Goal: Task Accomplishment & Management: Manage account settings

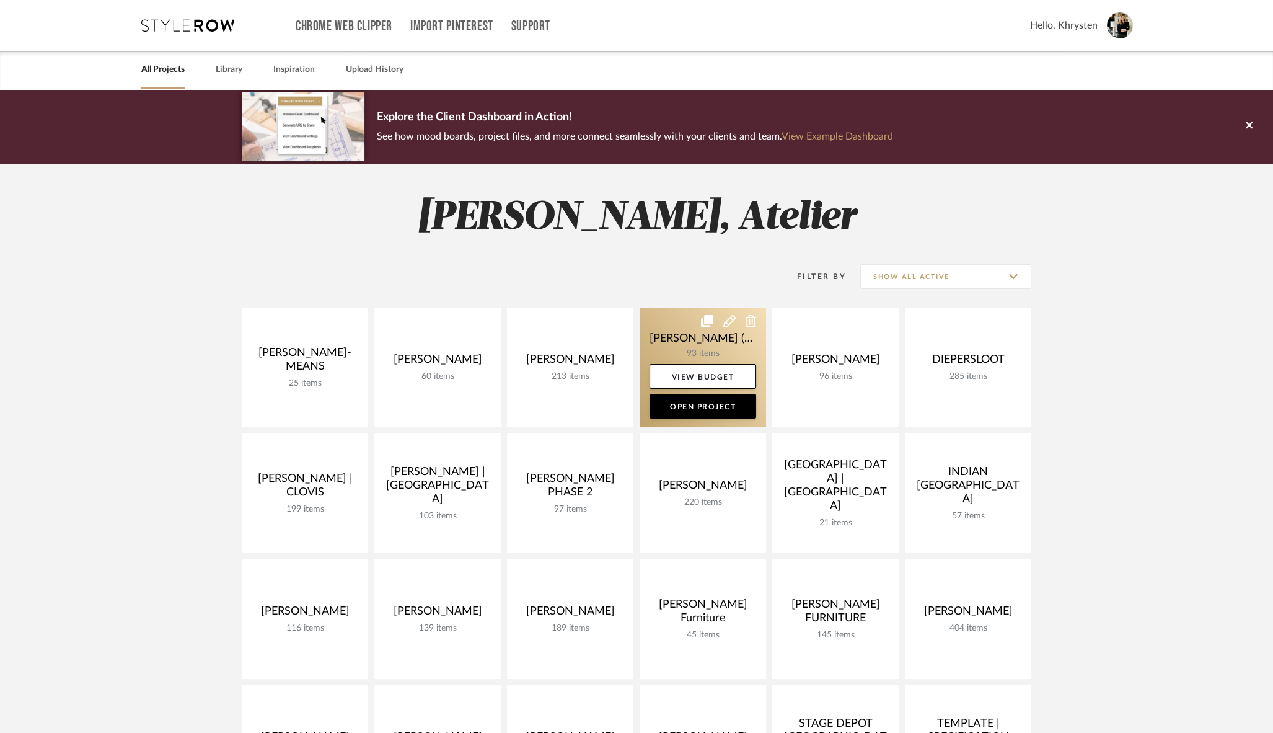
click at [685, 339] on link at bounding box center [703, 367] width 126 height 120
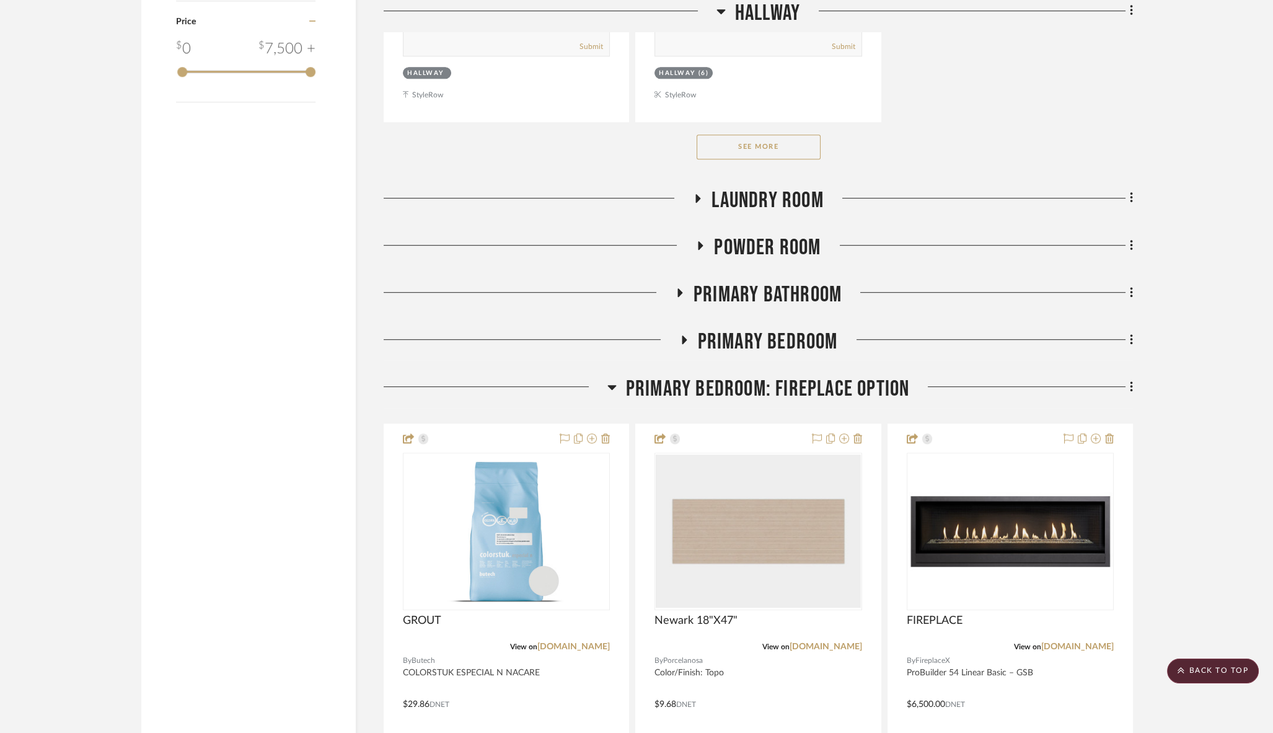
scroll to position [1896, 0]
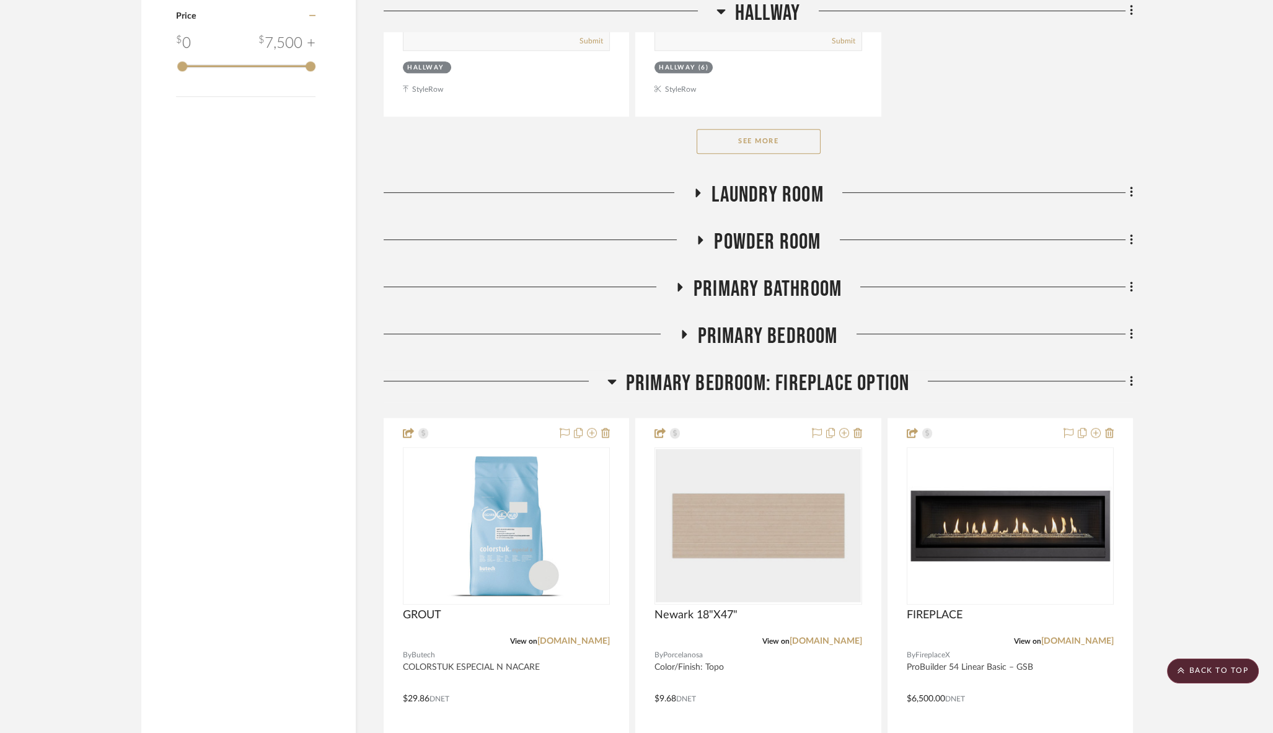
click at [678, 330] on icon at bounding box center [683, 334] width 15 height 9
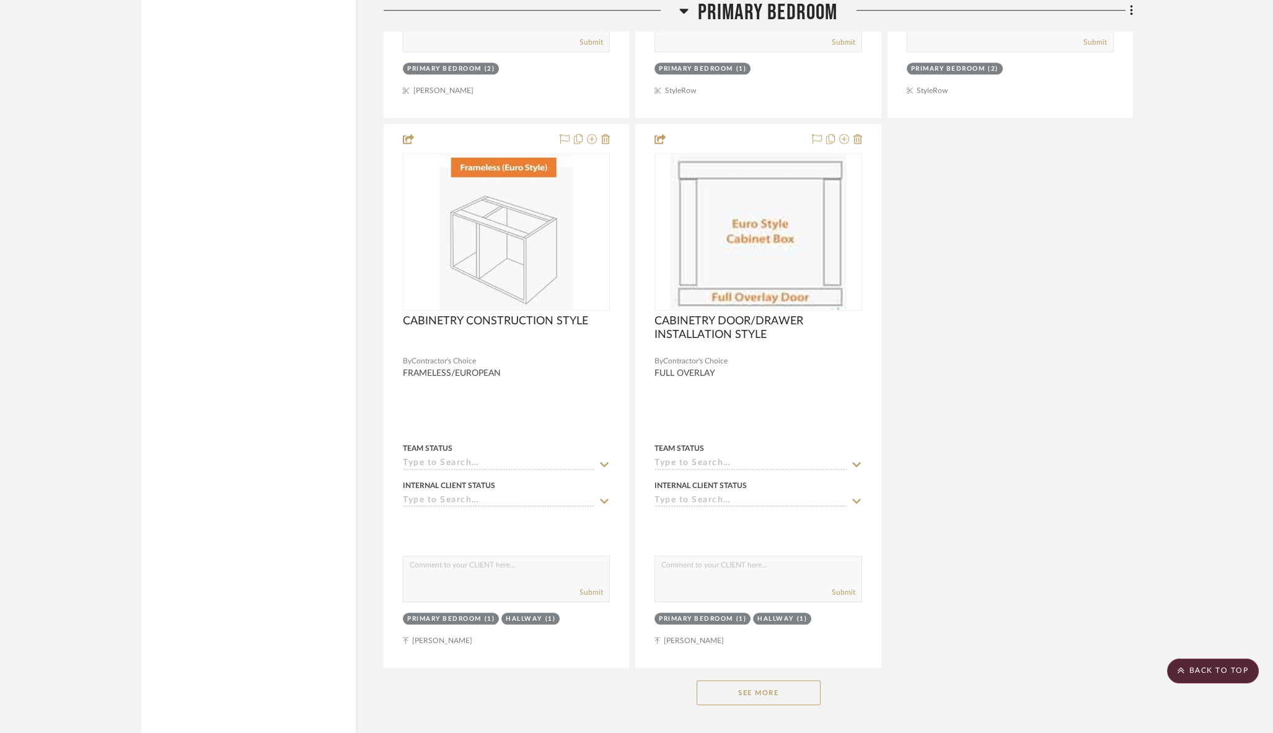
scroll to position [3431, 0]
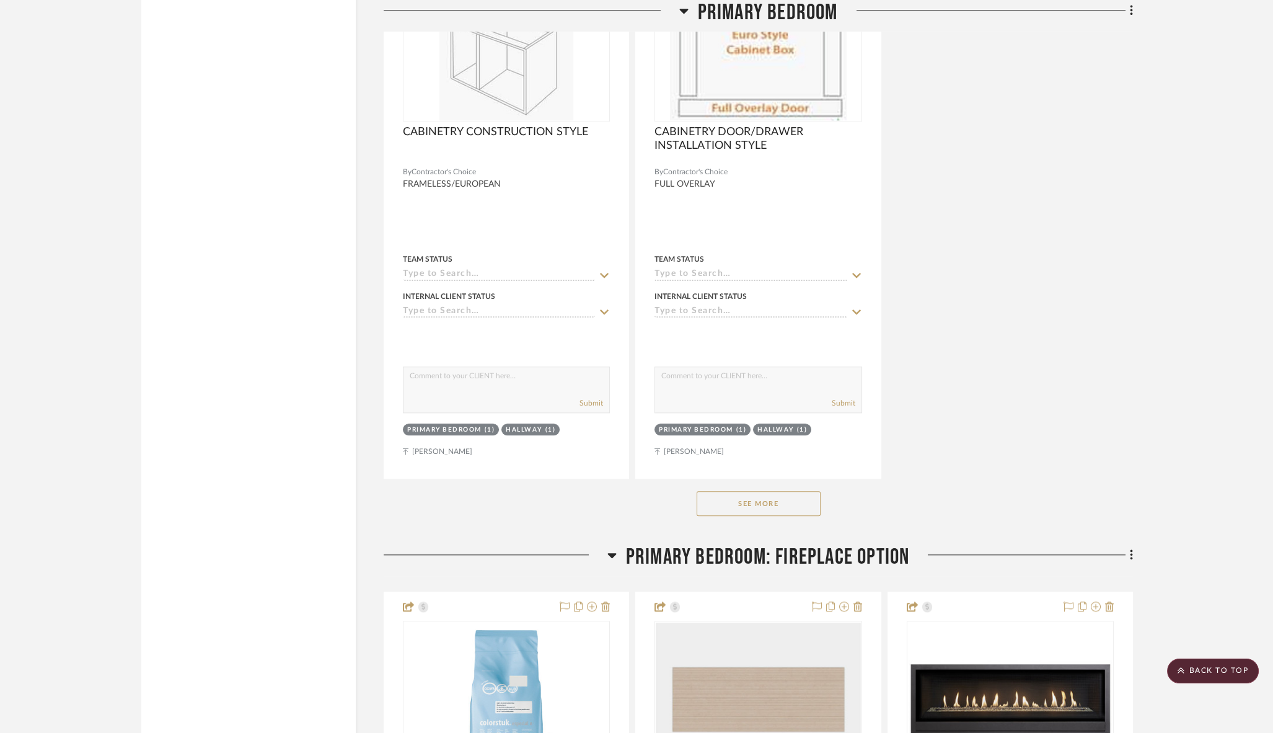
click at [746, 491] on button "See More" at bounding box center [759, 503] width 124 height 25
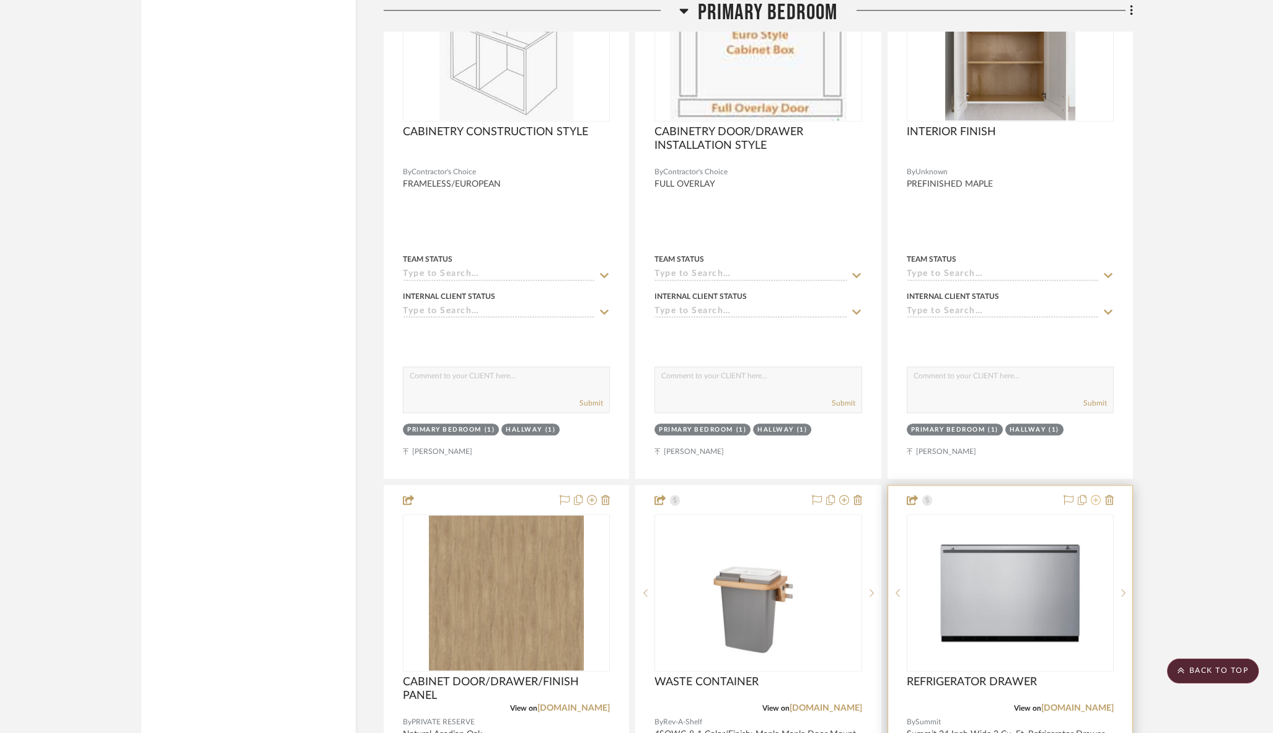
click at [1096, 495] on icon at bounding box center [1096, 500] width 10 height 10
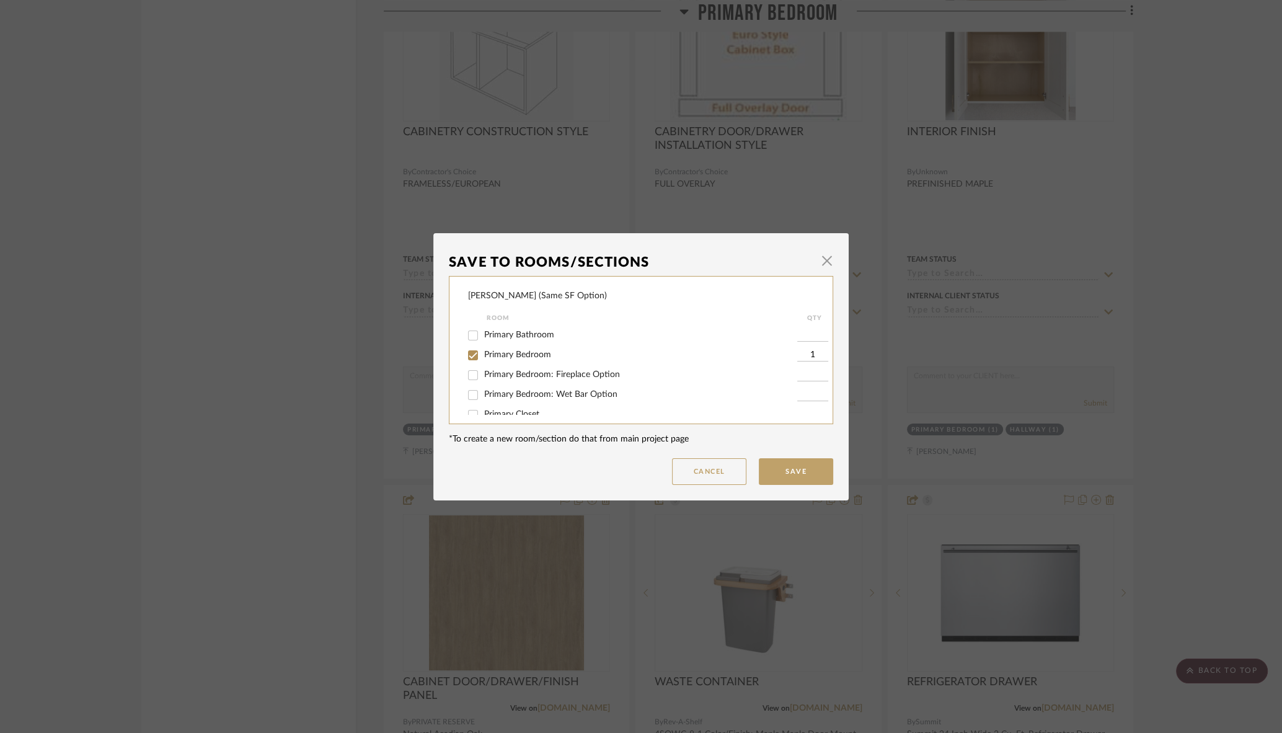
scroll to position [66, 0]
click at [469, 391] on input "Primary Bedroom: Wet Bar Option" at bounding box center [473, 388] width 20 height 20
checkbox input "true"
type input "1"
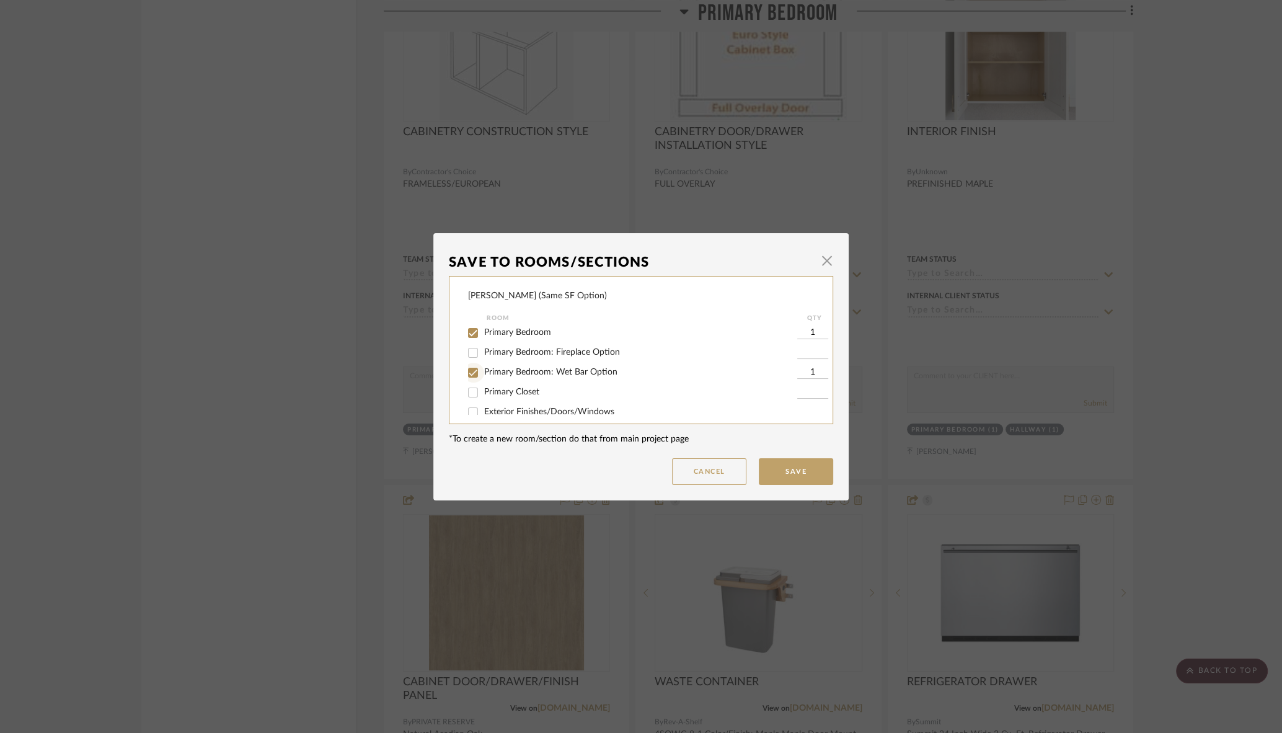
click at [468, 377] on input "Primary Bedroom: Wet Bar Option" at bounding box center [473, 373] width 20 height 20
checkbox input "false"
click at [788, 469] on button "Save" at bounding box center [796, 471] width 74 height 27
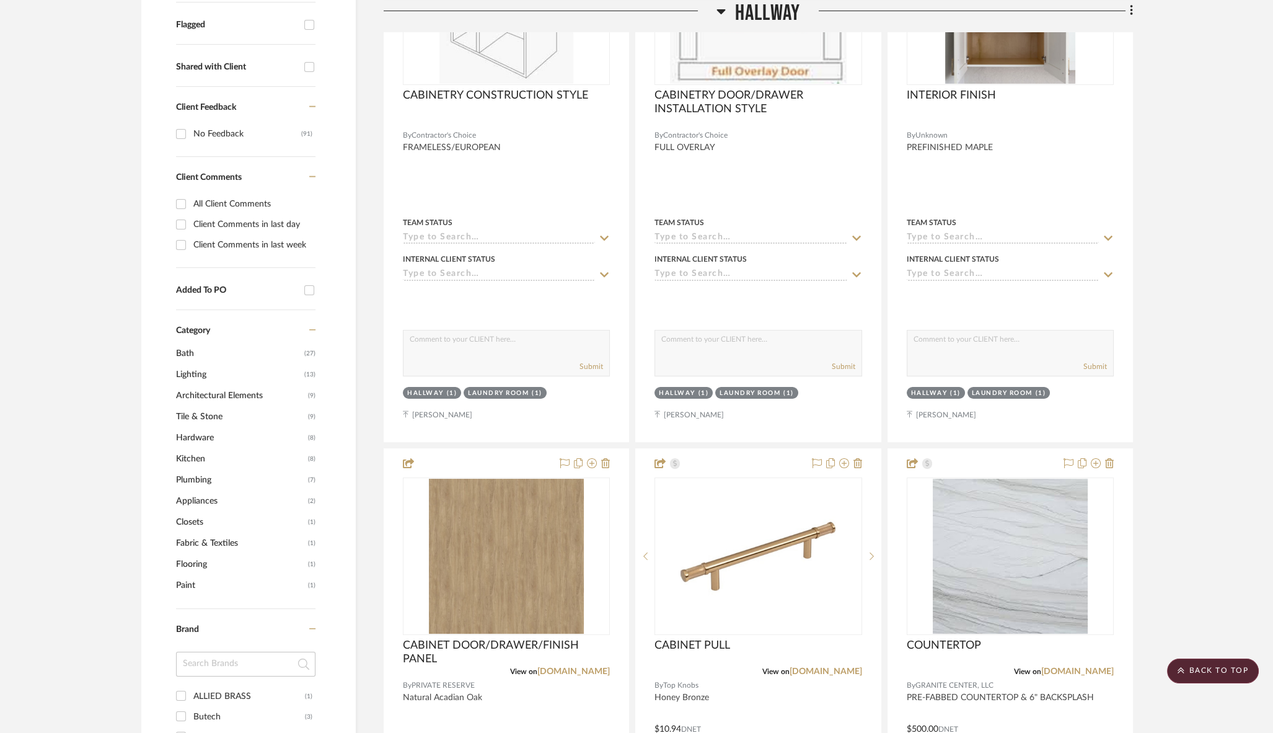
scroll to position [0, 0]
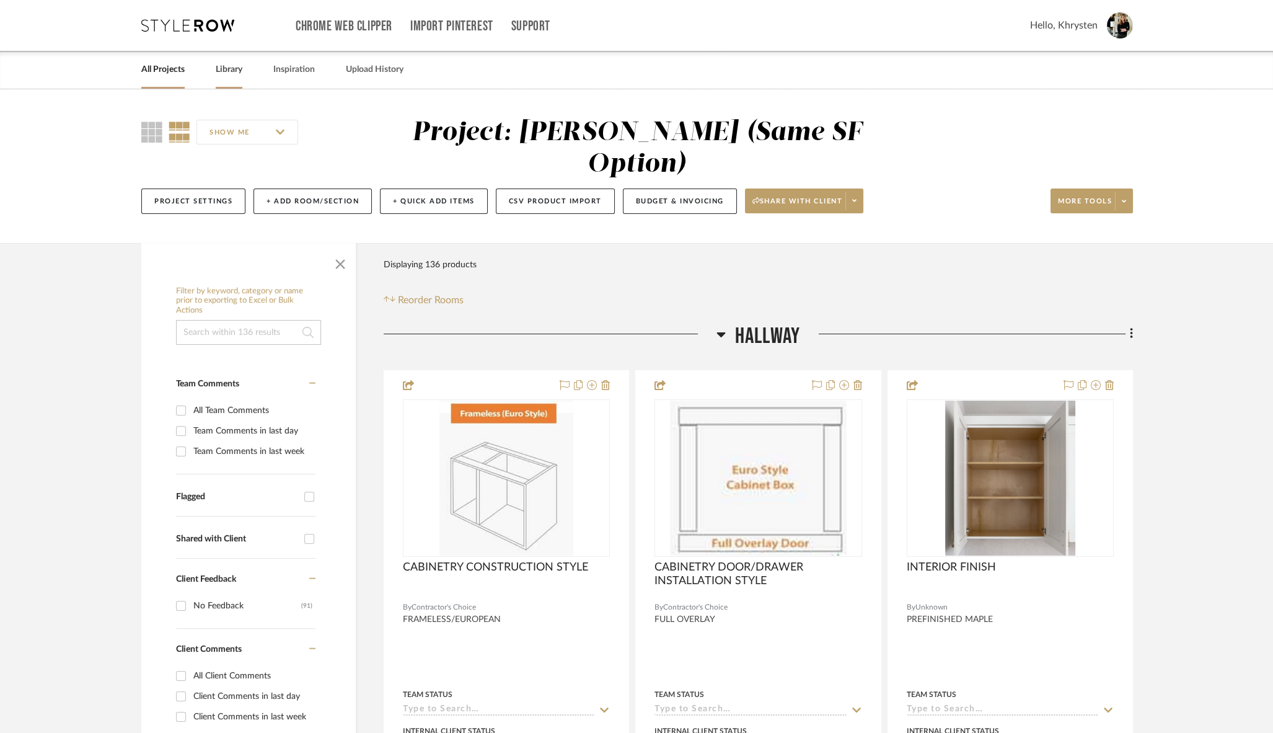
click at [234, 69] on link "Library" at bounding box center [229, 69] width 27 height 17
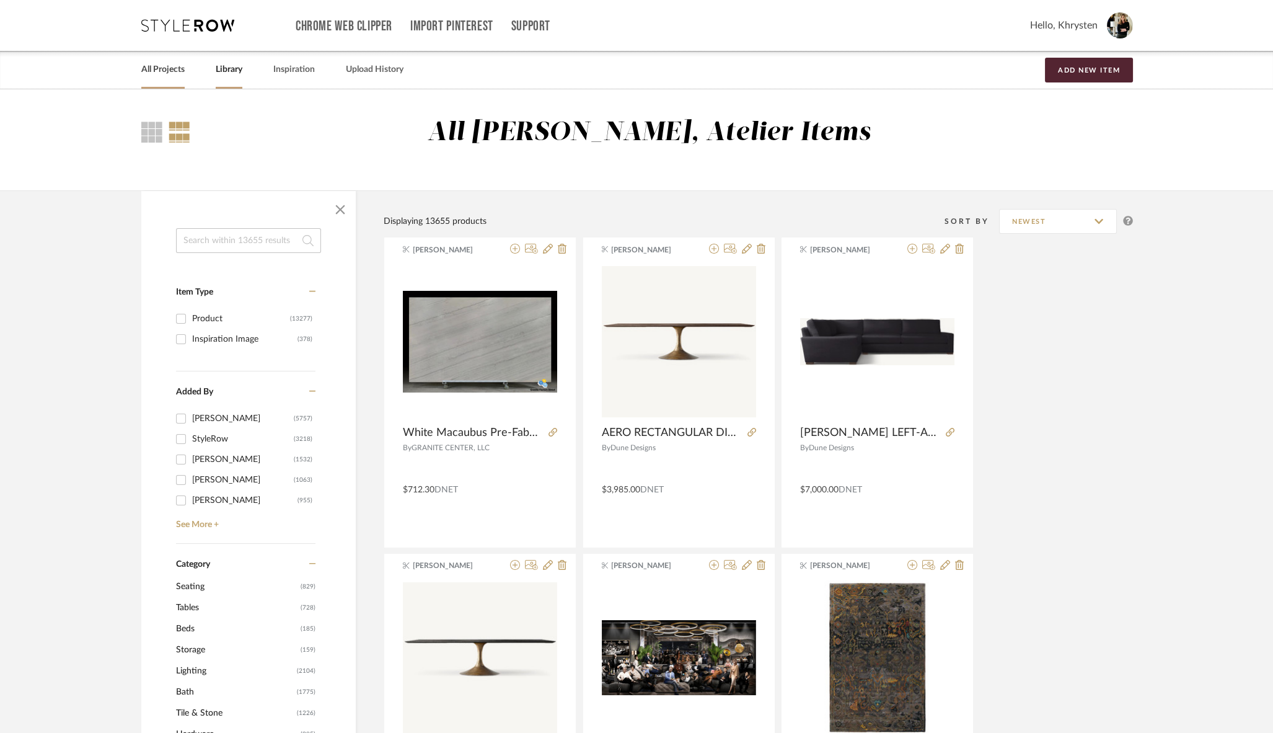
click at [157, 72] on link "All Projects" at bounding box center [162, 69] width 43 height 17
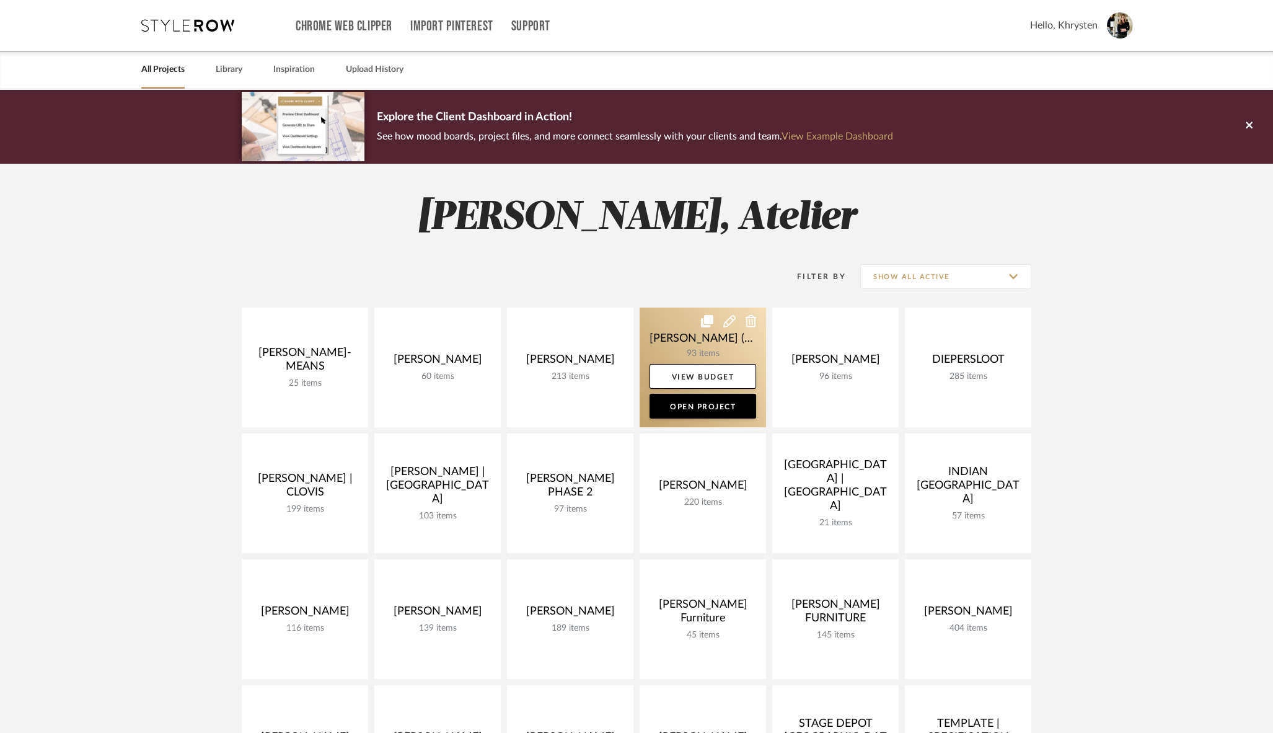
click at [711, 333] on link at bounding box center [703, 367] width 126 height 120
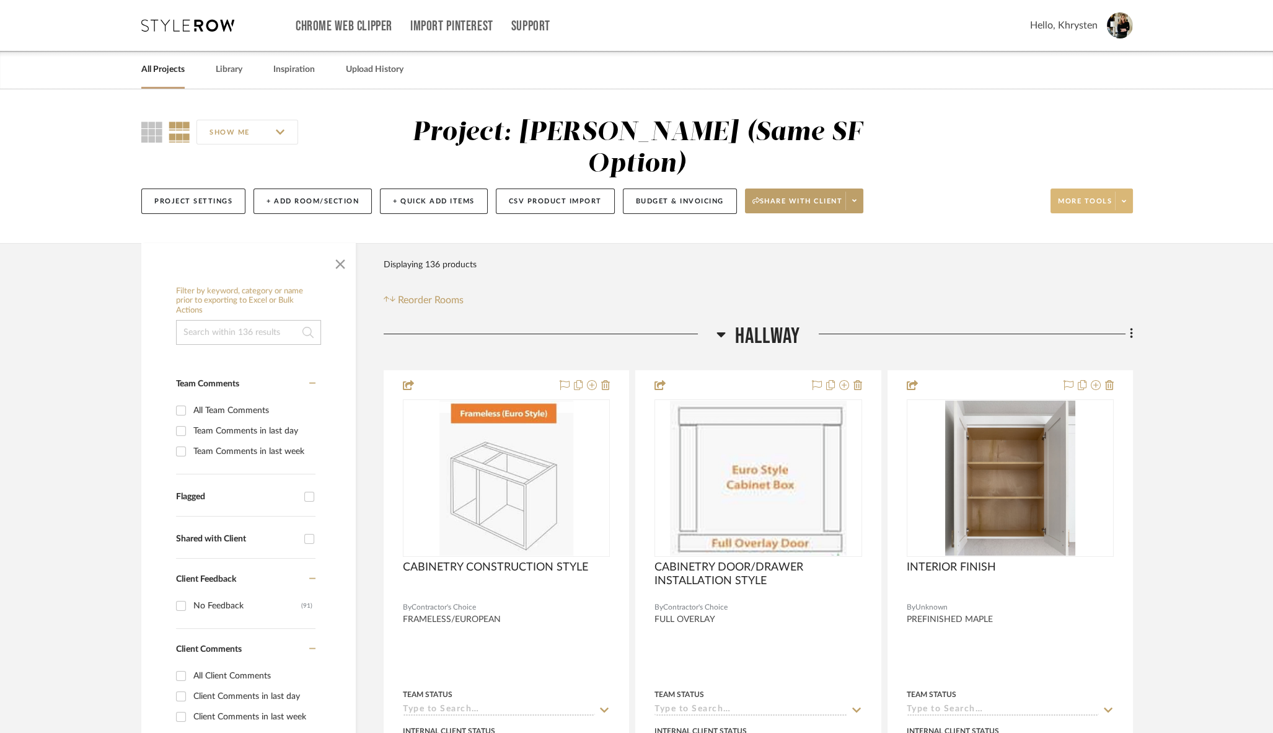
click at [1127, 192] on span at bounding box center [1123, 201] width 17 height 19
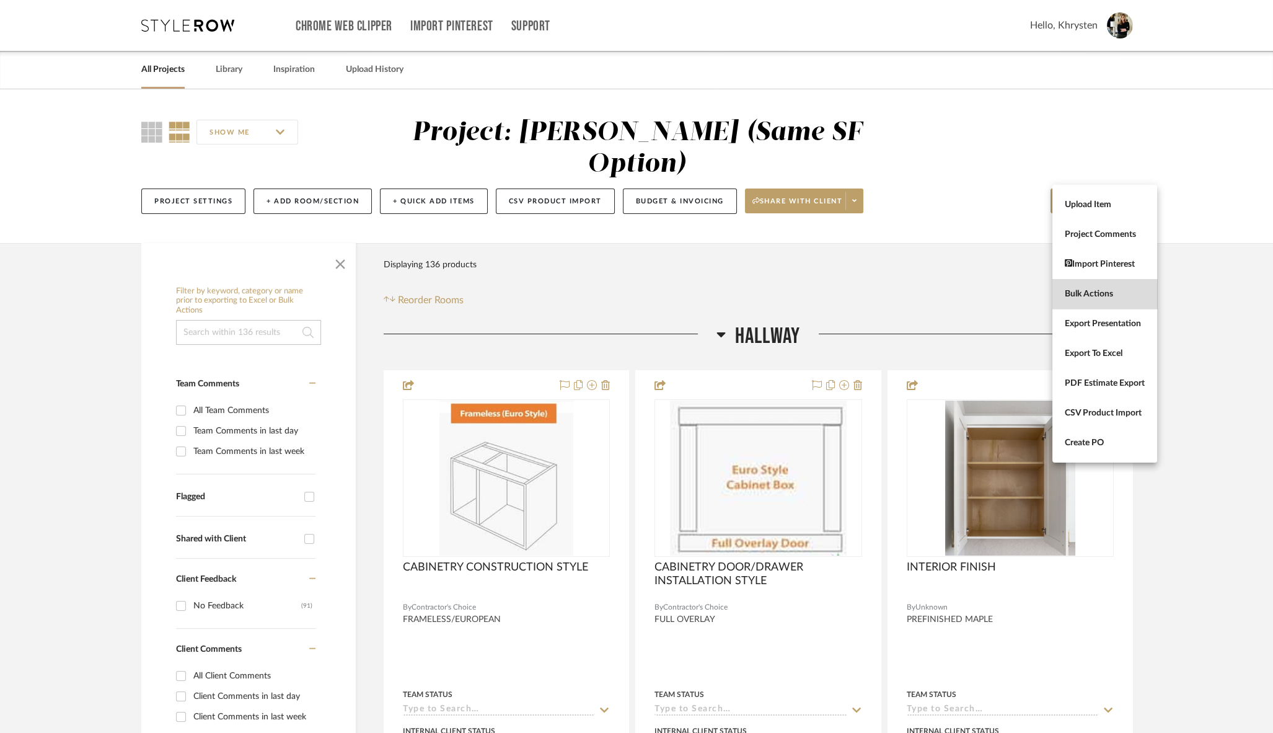
click at [1101, 296] on span "Bulk Actions" at bounding box center [1105, 294] width 80 height 11
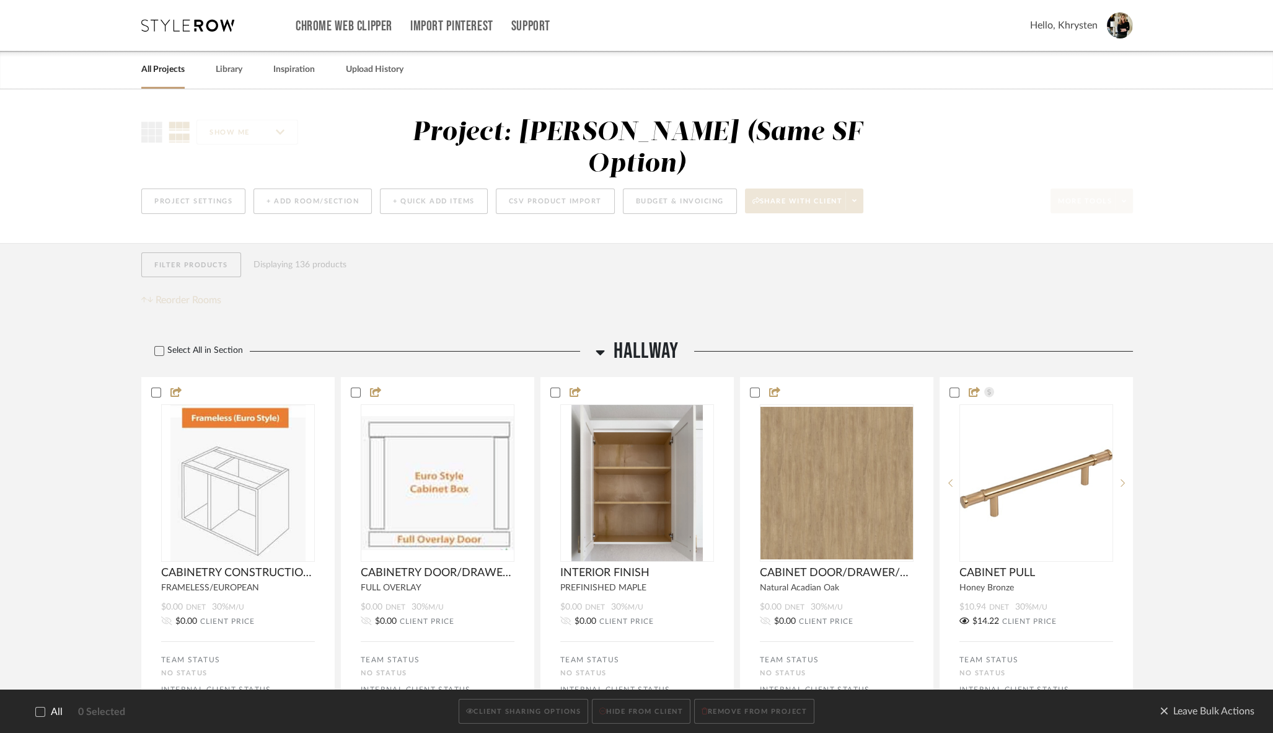
click at [37, 711] on icon at bounding box center [40, 711] width 9 height 9
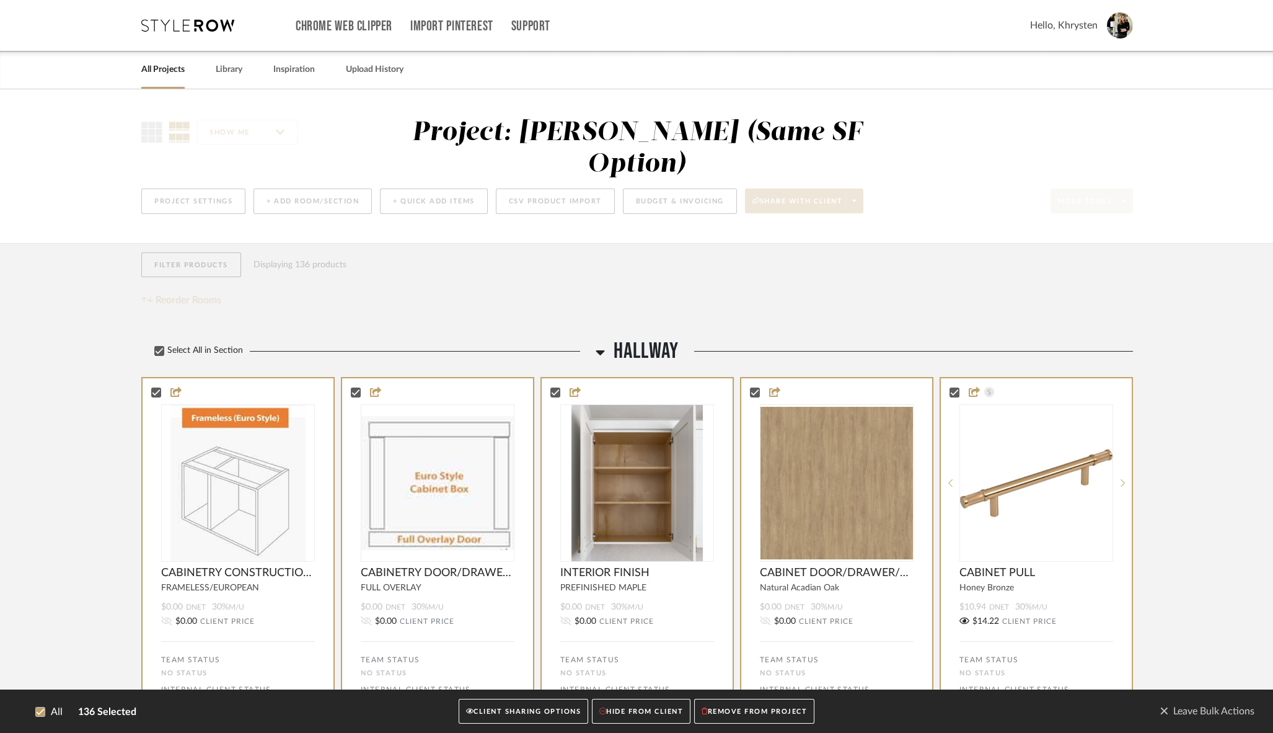
click at [519, 713] on button "CLIENT SHARING OPTIONS" at bounding box center [524, 710] width 130 height 25
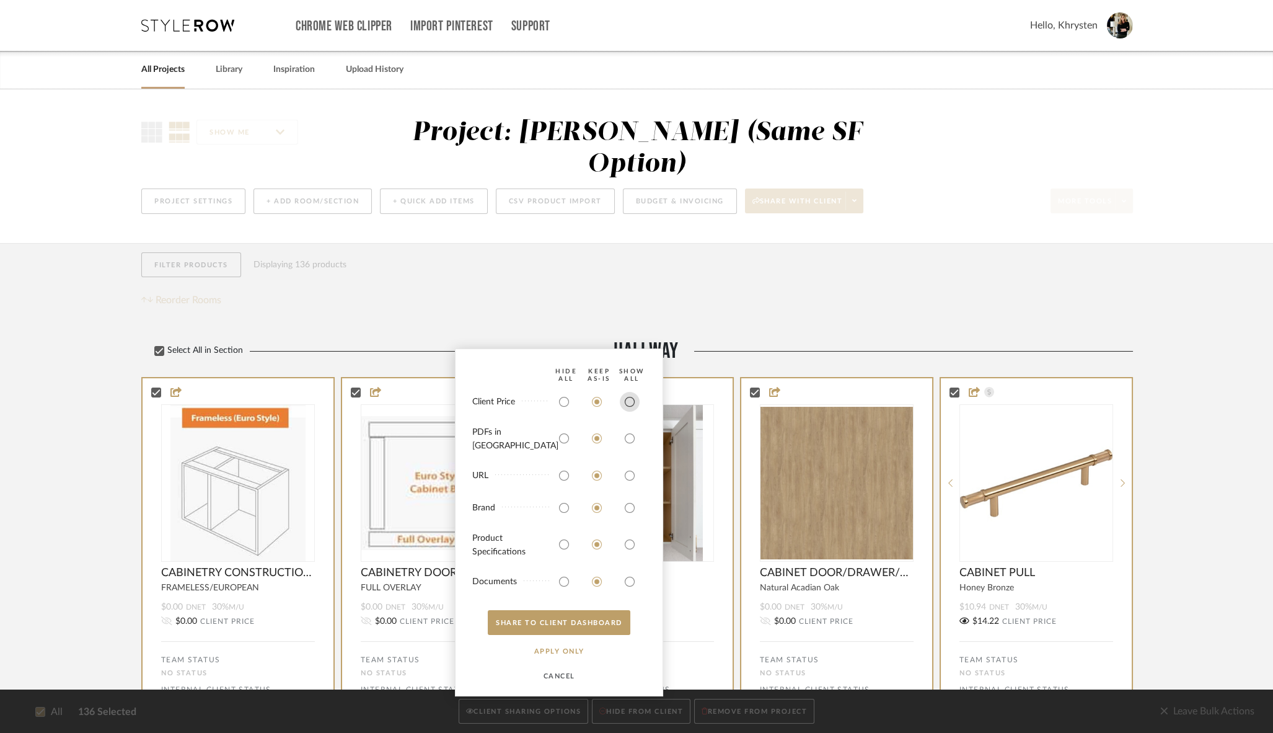
click at [630, 411] on input "radio" at bounding box center [630, 402] width 20 height 20
radio input "true"
click at [630, 448] on input "radio" at bounding box center [630, 438] width 20 height 20
radio input "true"
click at [628, 541] on input "radio" at bounding box center [630, 544] width 20 height 20
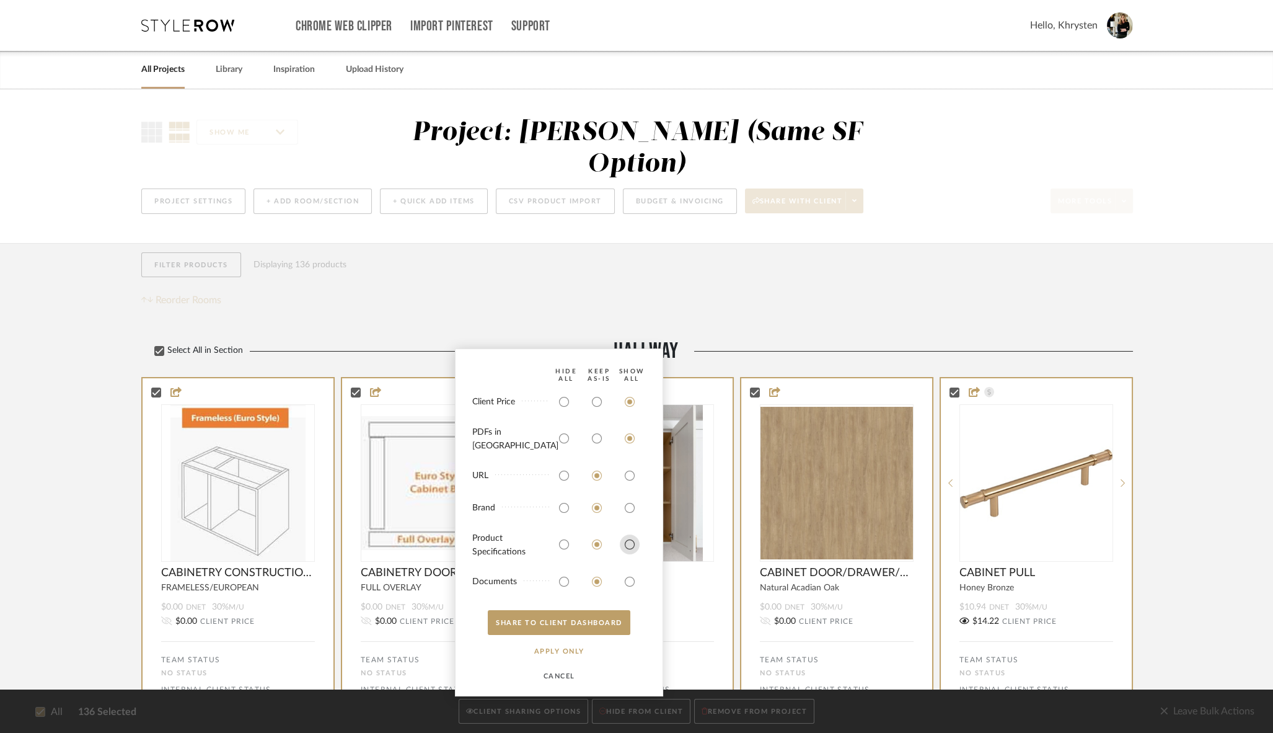
radio input "true"
drag, startPoint x: 627, startPoint y: 578, endPoint x: 619, endPoint y: 587, distance: 11.9
click at [626, 578] on input "radio" at bounding box center [630, 581] width 20 height 20
radio input "true"
click at [605, 623] on button "SHARE TO CLIENT Dashboard" at bounding box center [559, 622] width 143 height 25
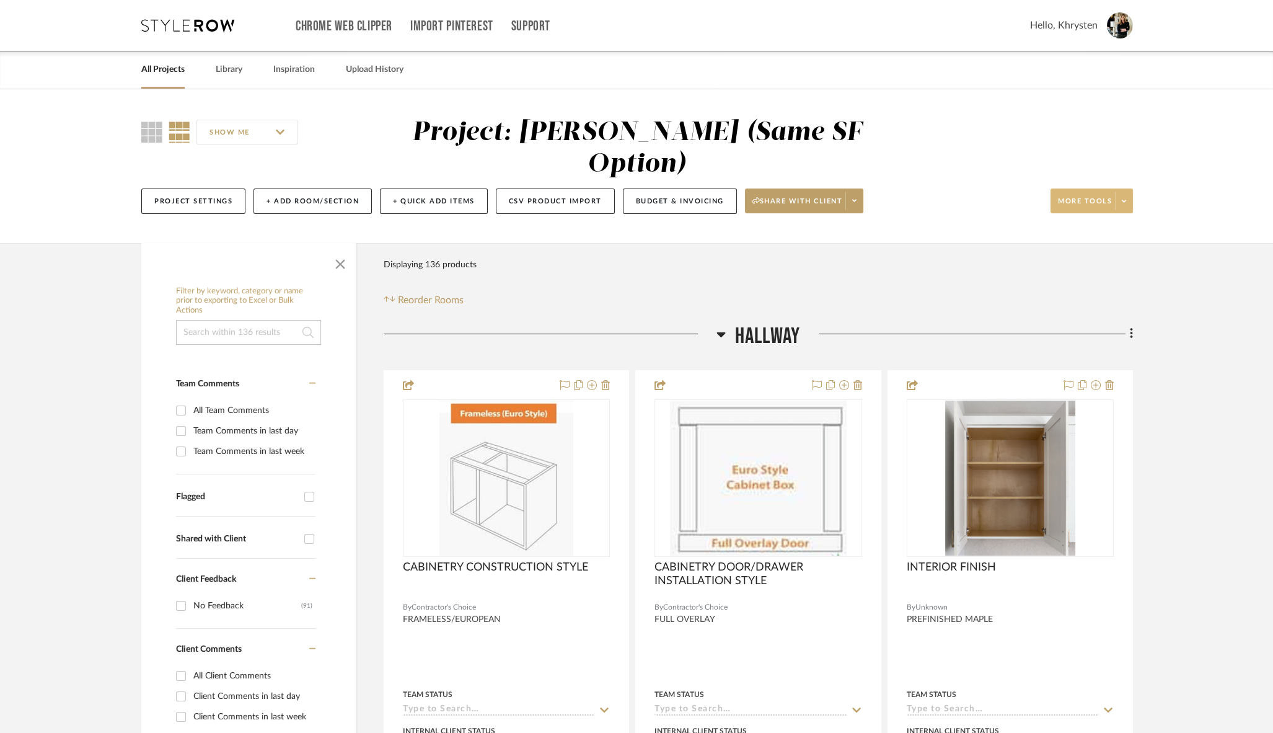
click at [1094, 196] on span "More tools" at bounding box center [1085, 205] width 54 height 19
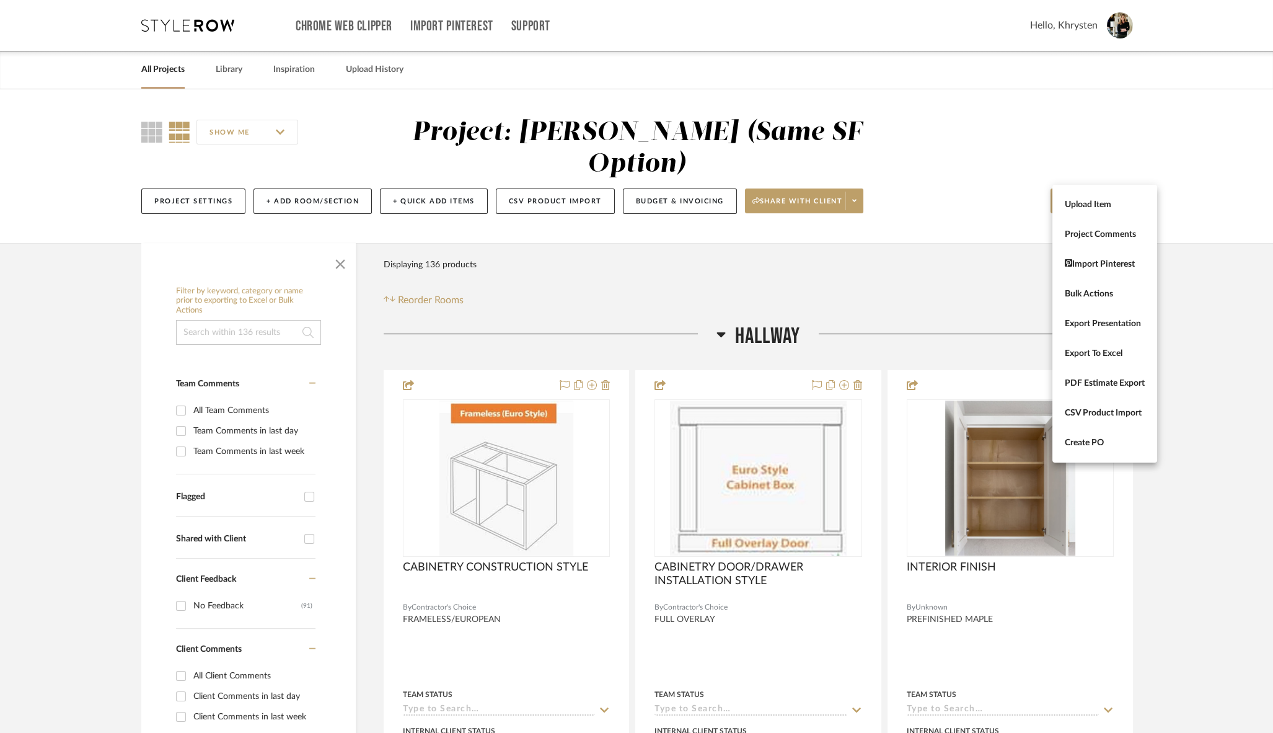
click at [671, 173] on div at bounding box center [636, 366] width 1273 height 733
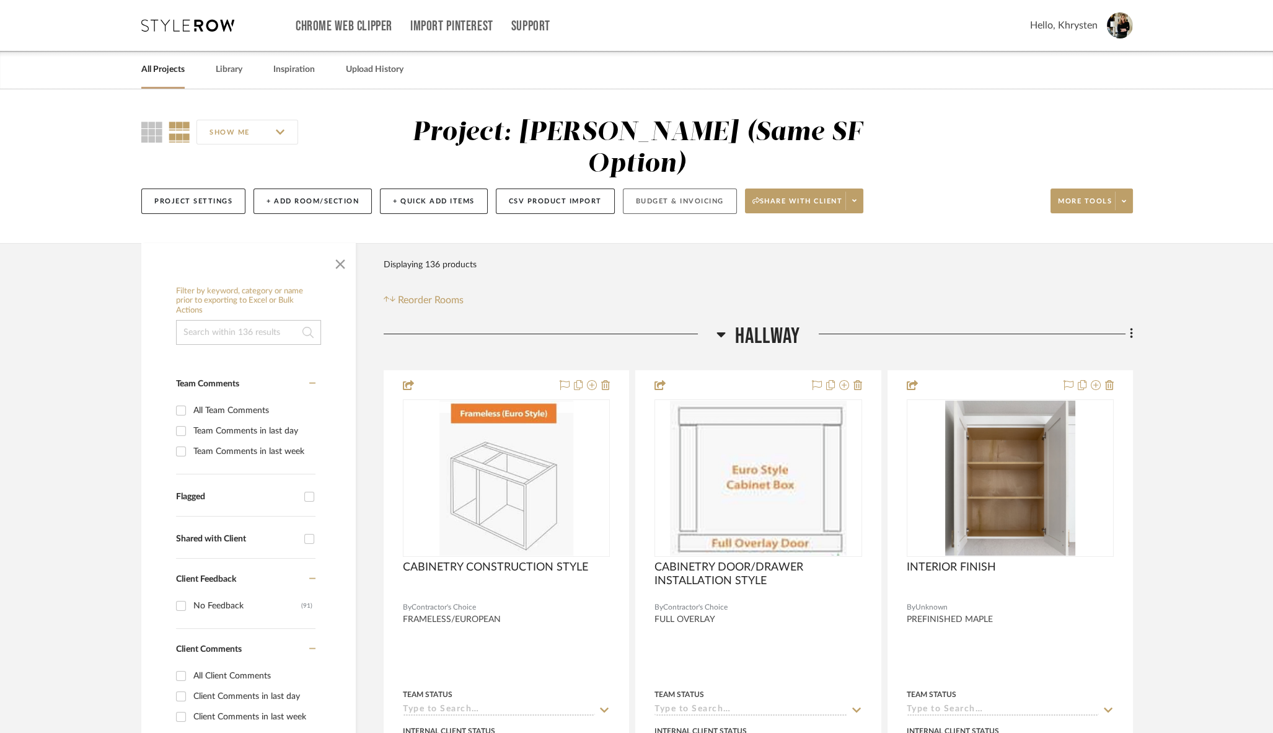
click at [688, 188] on button "Budget & Invoicing" at bounding box center [680, 200] width 114 height 25
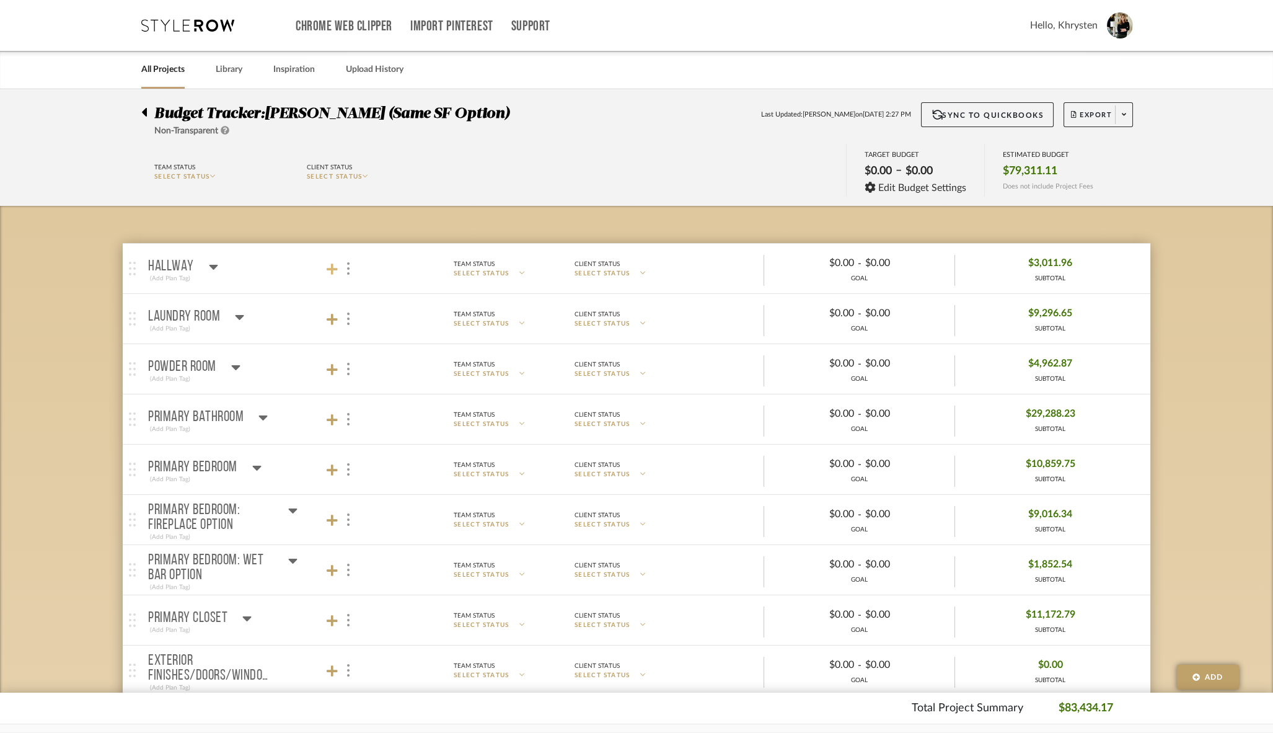
click at [333, 268] on icon at bounding box center [332, 268] width 11 height 11
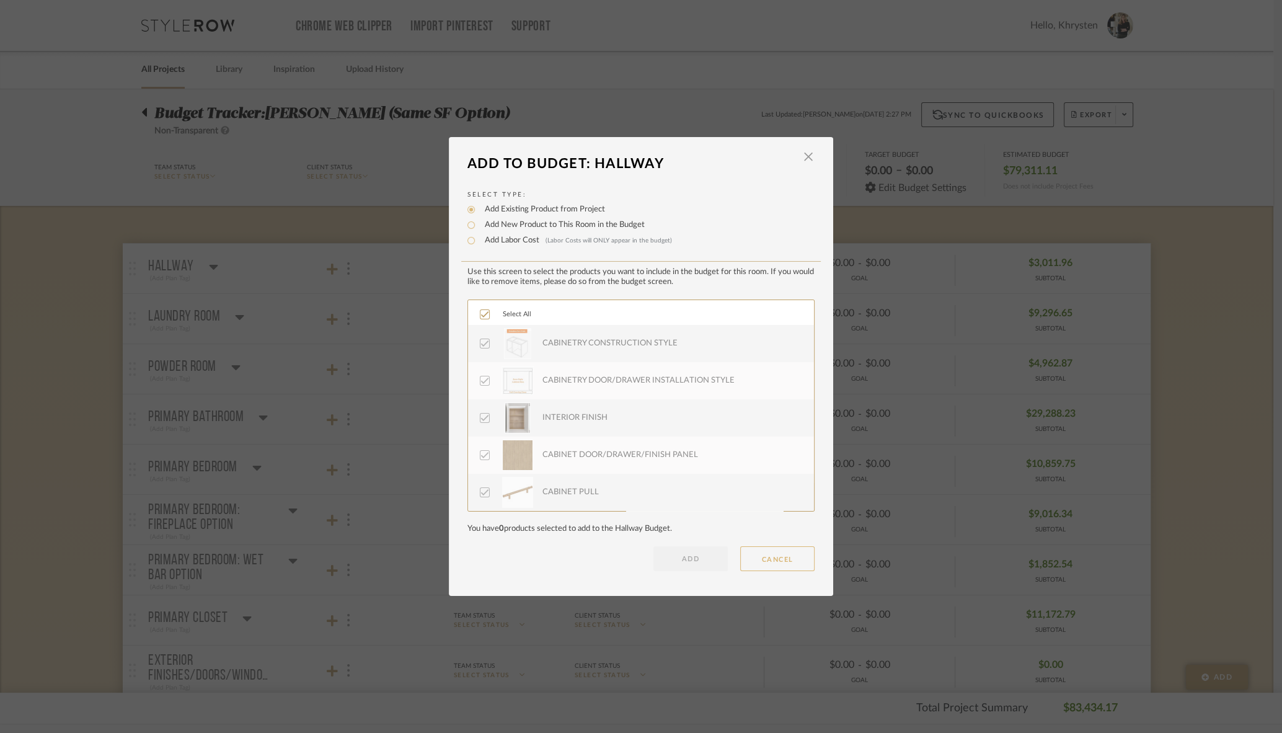
click at [777, 560] on button "CANCEL" at bounding box center [777, 558] width 74 height 25
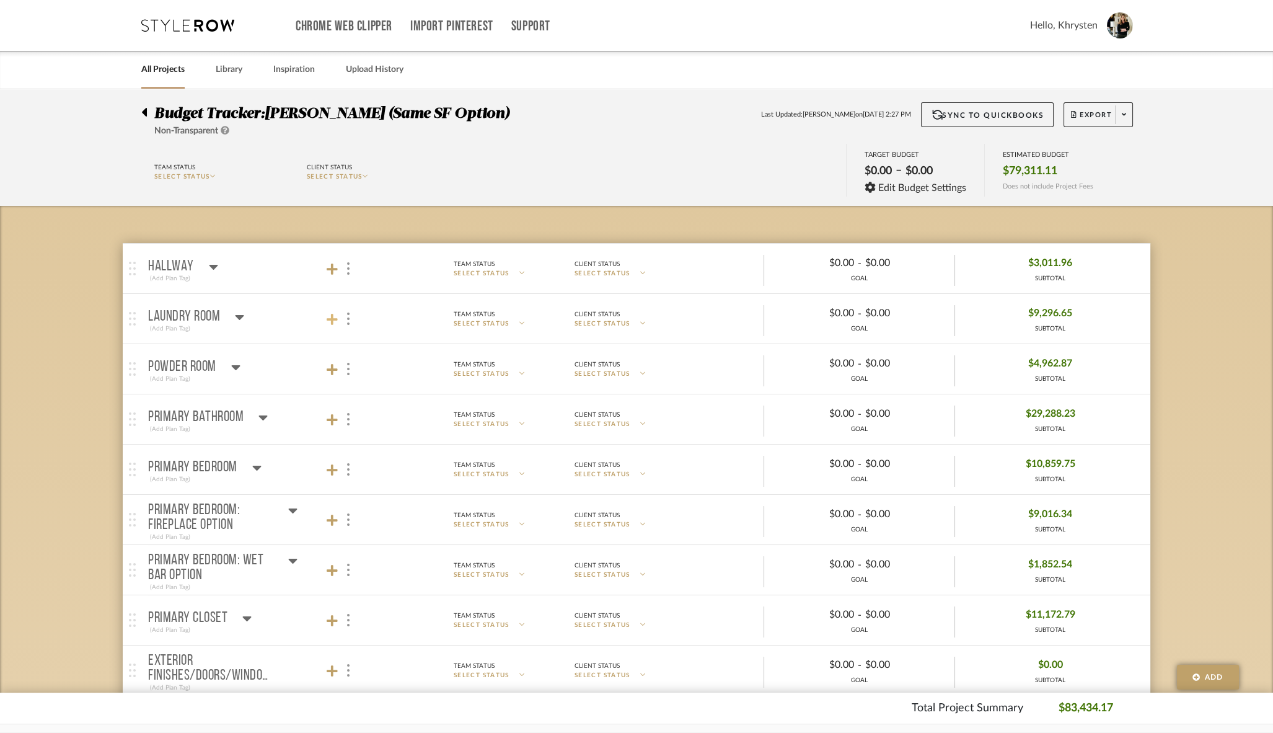
click at [330, 317] on icon at bounding box center [332, 319] width 11 height 11
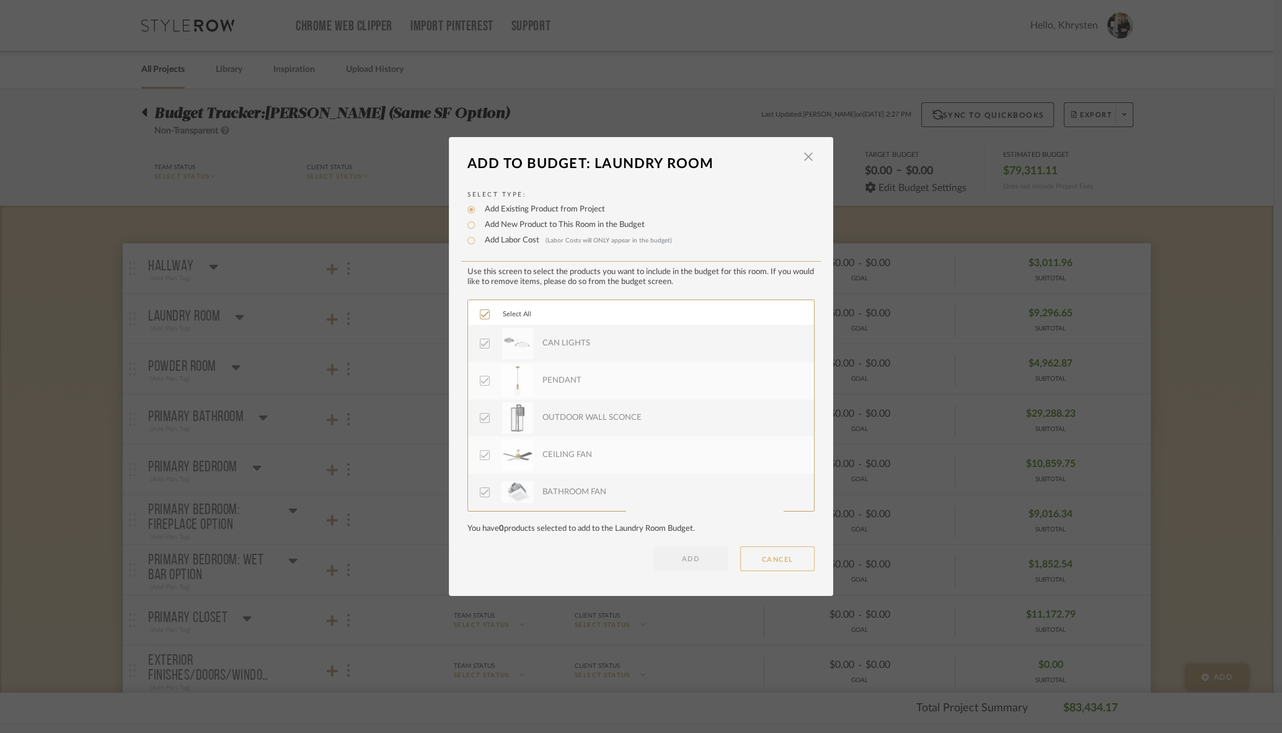
click at [772, 561] on button "CANCEL" at bounding box center [777, 558] width 74 height 25
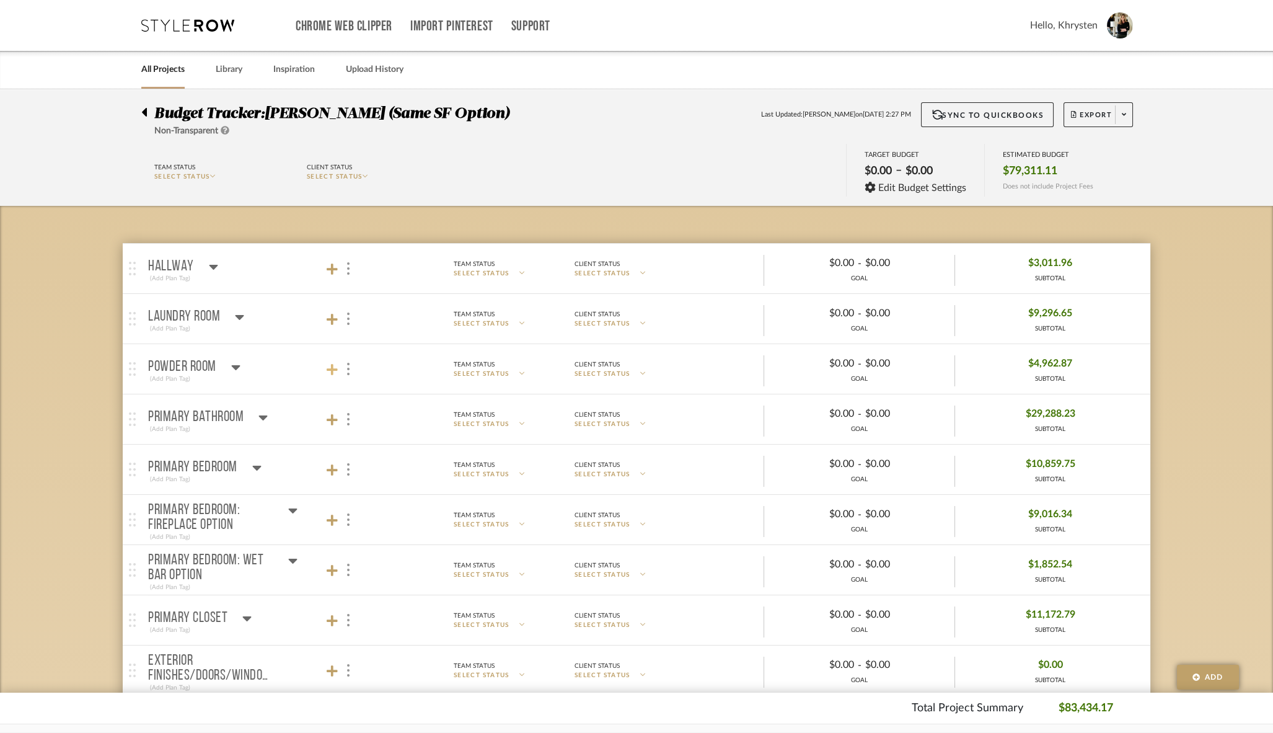
click at [332, 367] on icon at bounding box center [332, 369] width 11 height 11
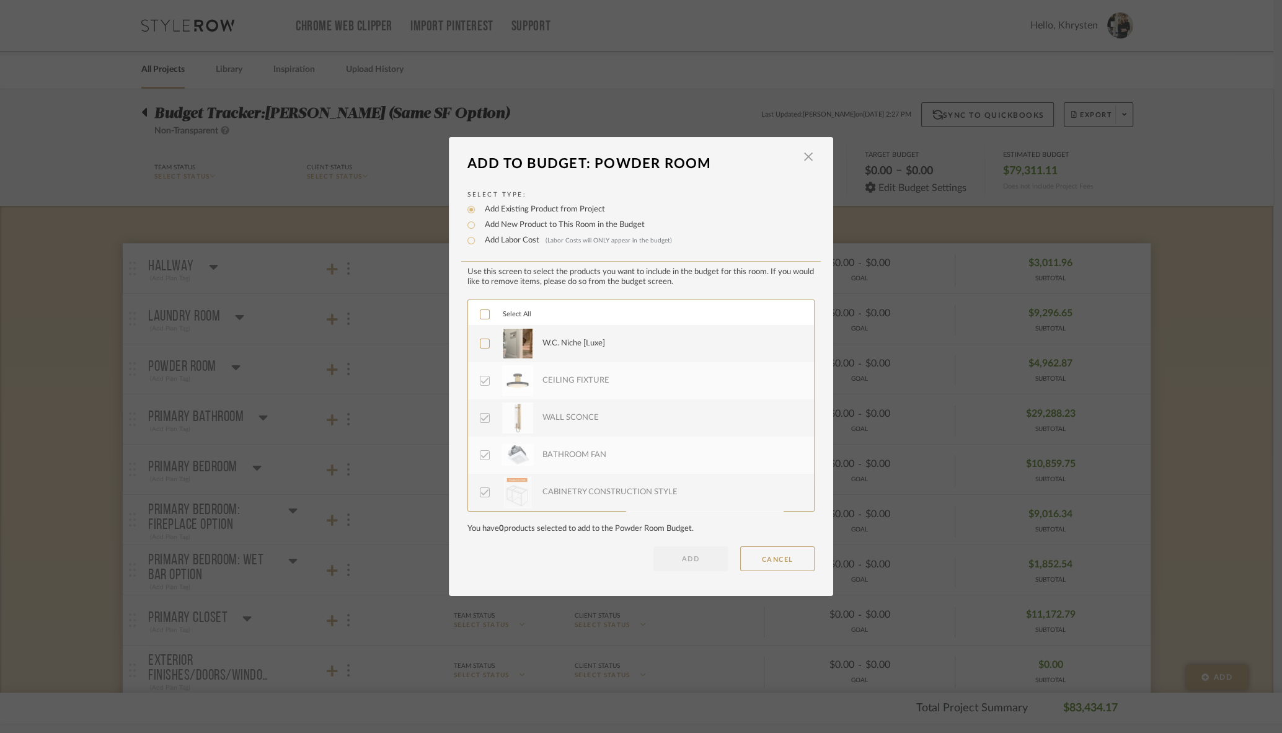
click at [480, 313] on icon at bounding box center [484, 314] width 9 height 9
click at [661, 563] on button "ADD" at bounding box center [690, 558] width 74 height 25
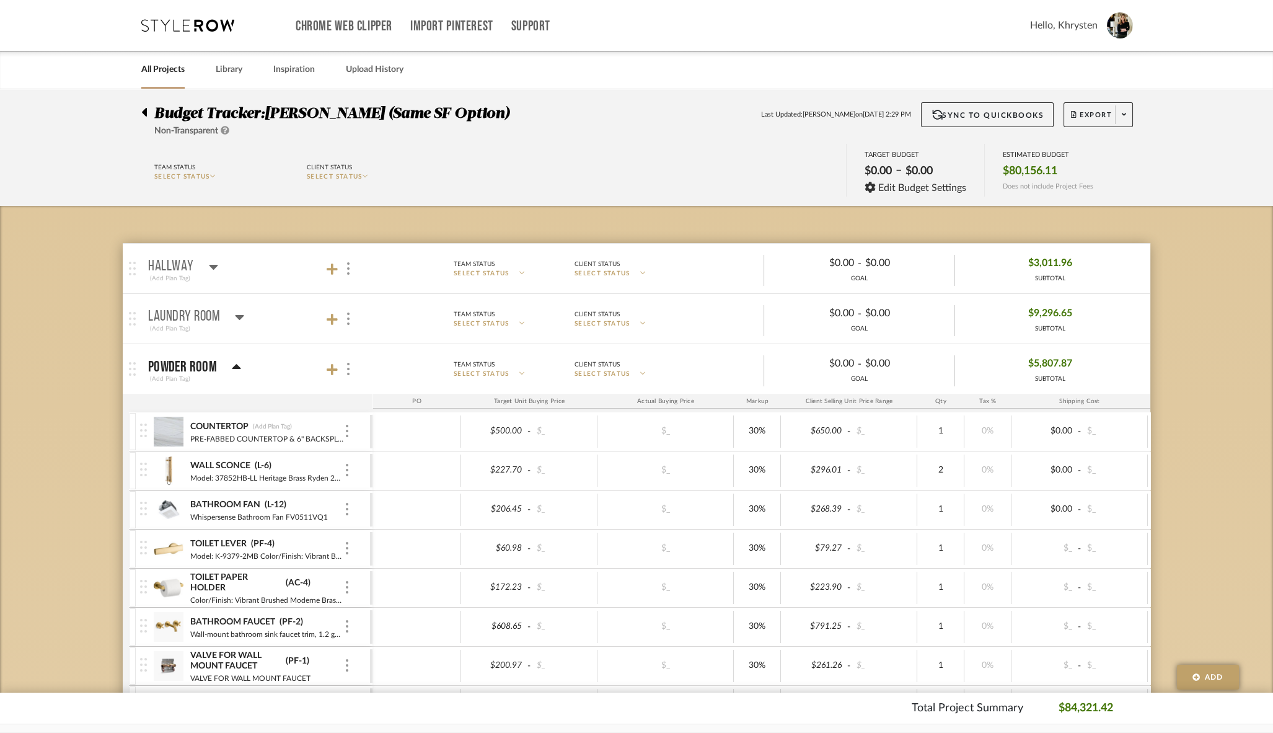
click at [239, 366] on icon at bounding box center [236, 366] width 9 height 5
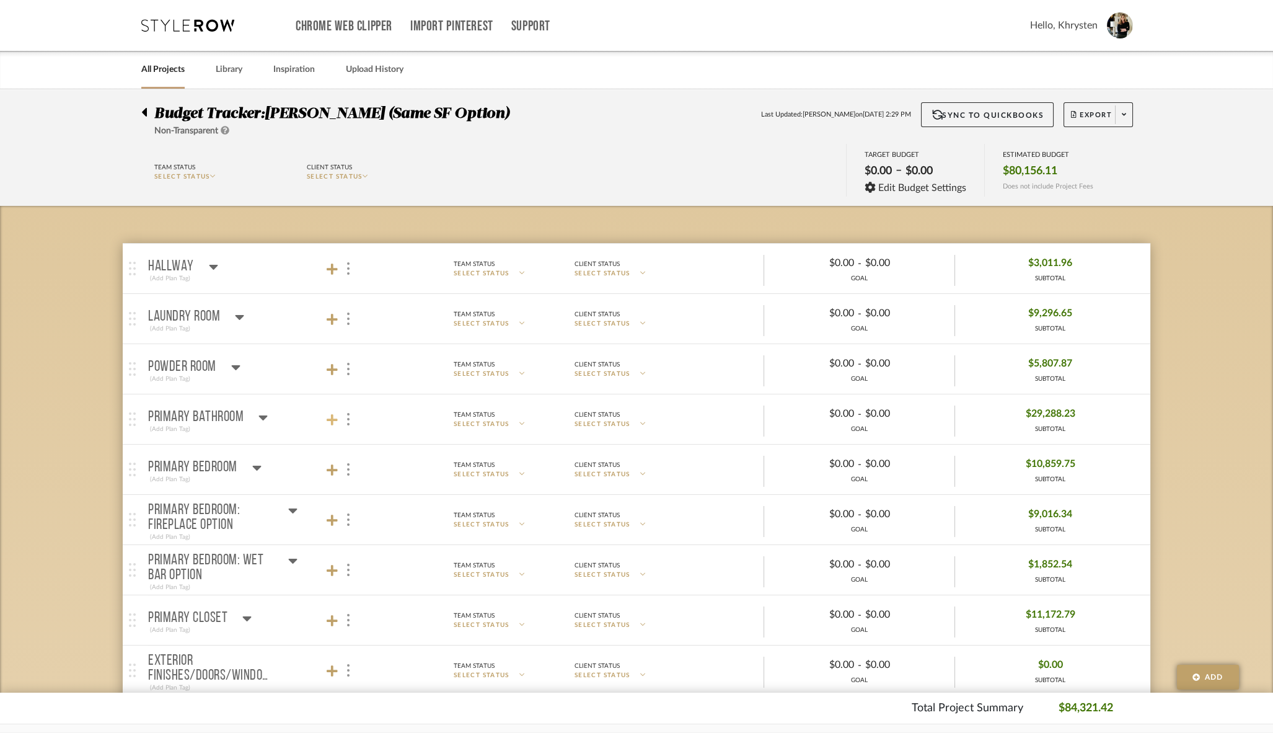
click at [333, 418] on icon at bounding box center [332, 419] width 11 height 11
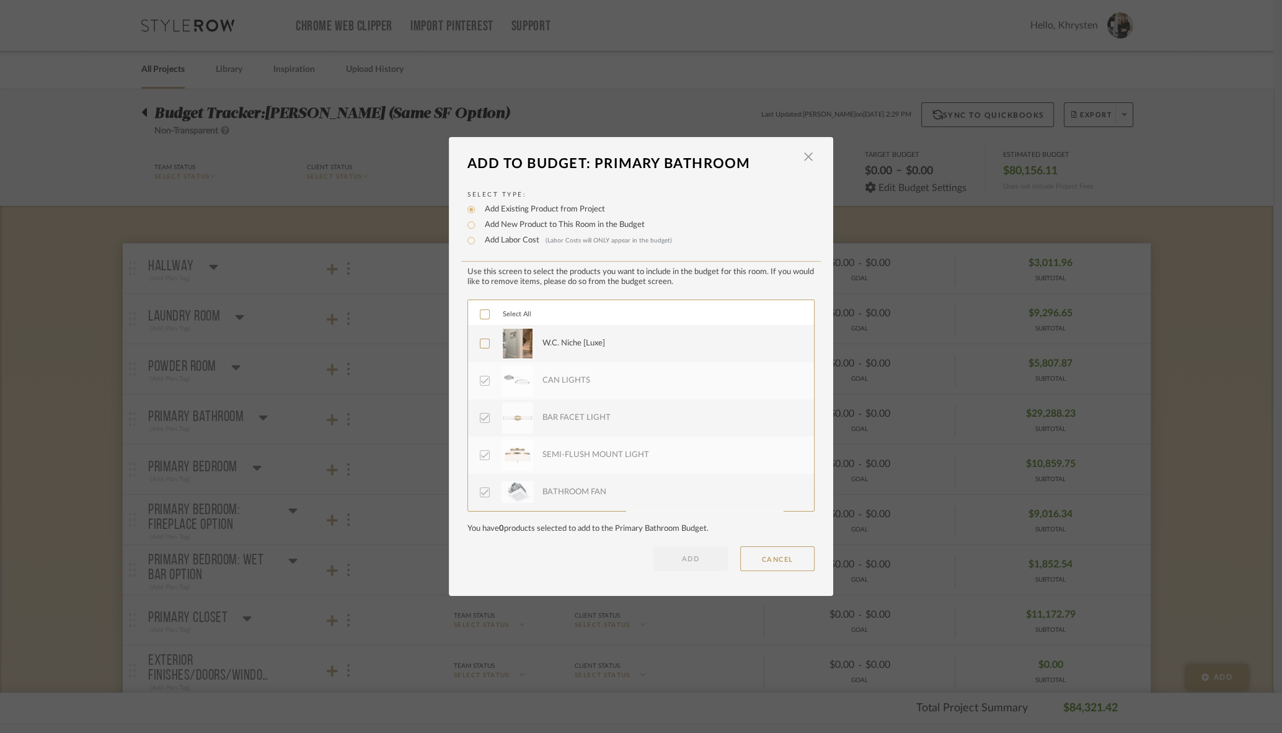
click at [481, 313] on icon at bounding box center [484, 314] width 9 height 9
click at [673, 551] on button "ADD" at bounding box center [690, 558] width 74 height 25
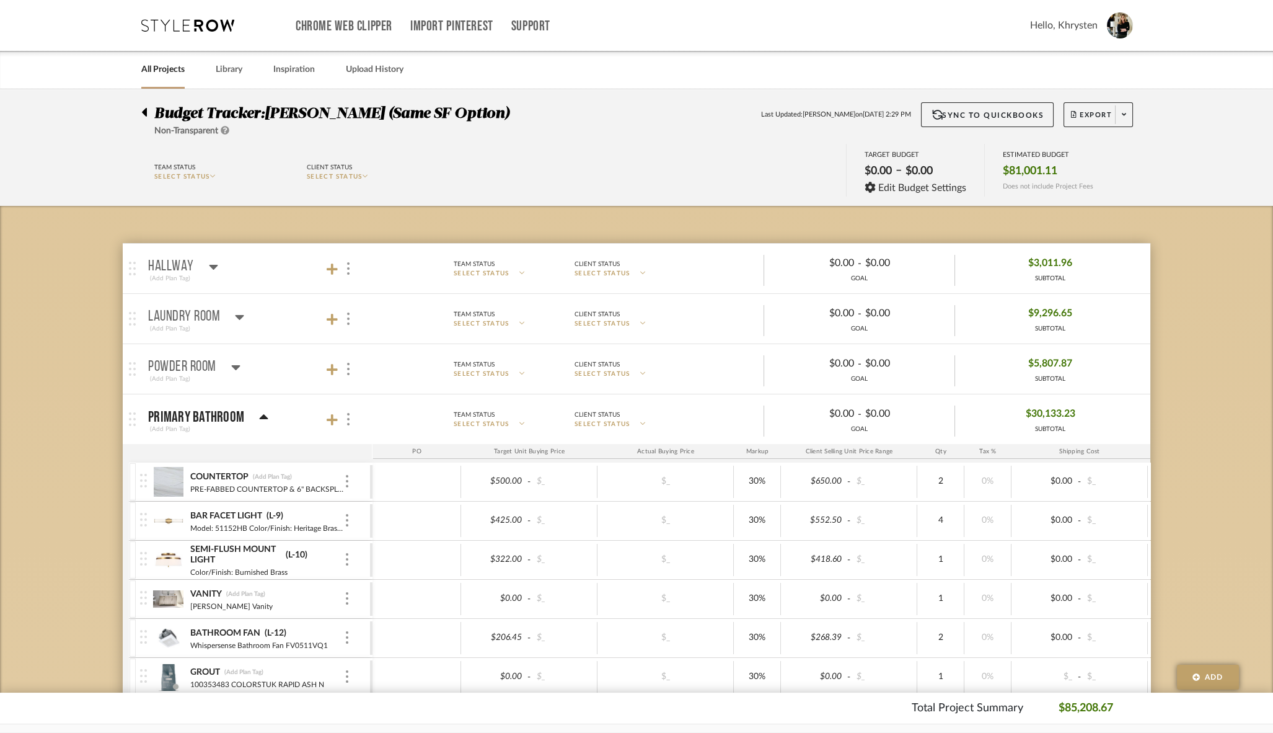
click at [265, 414] on icon at bounding box center [263, 417] width 9 height 15
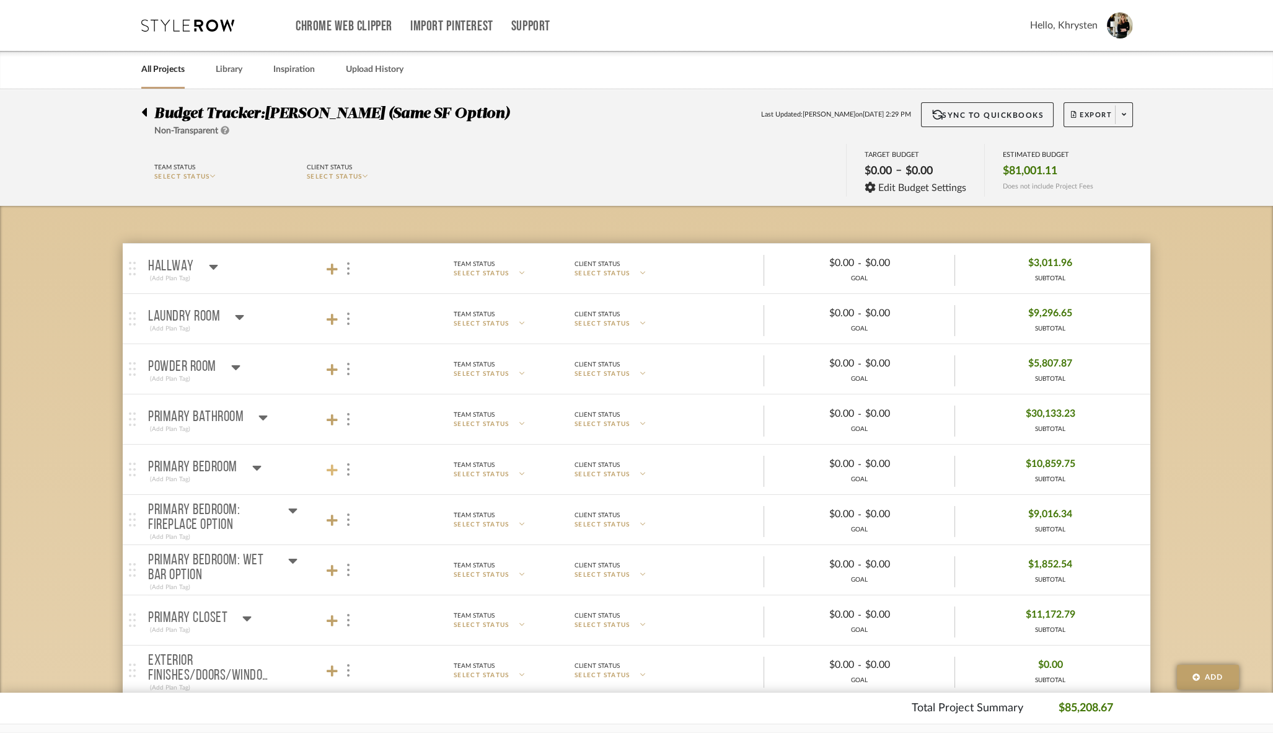
click at [332, 466] on icon at bounding box center [332, 469] width 11 height 11
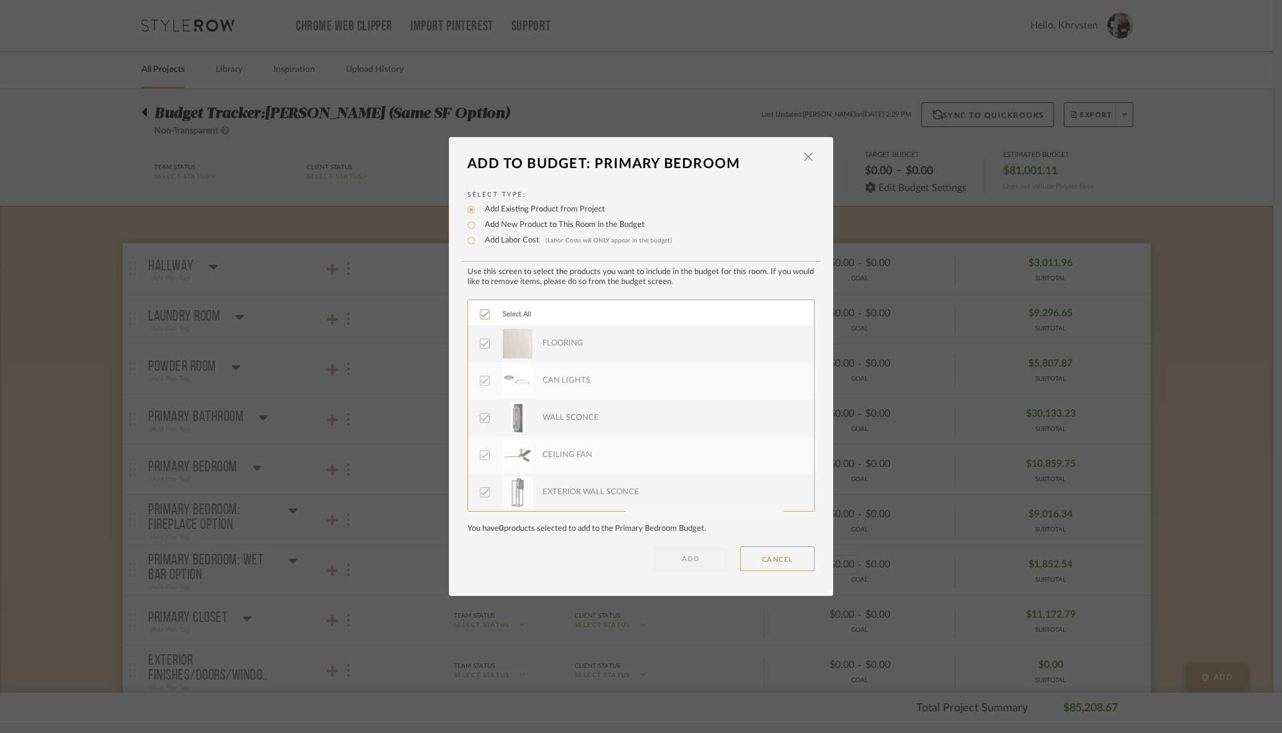
click at [781, 559] on button "CANCEL" at bounding box center [777, 558] width 74 height 25
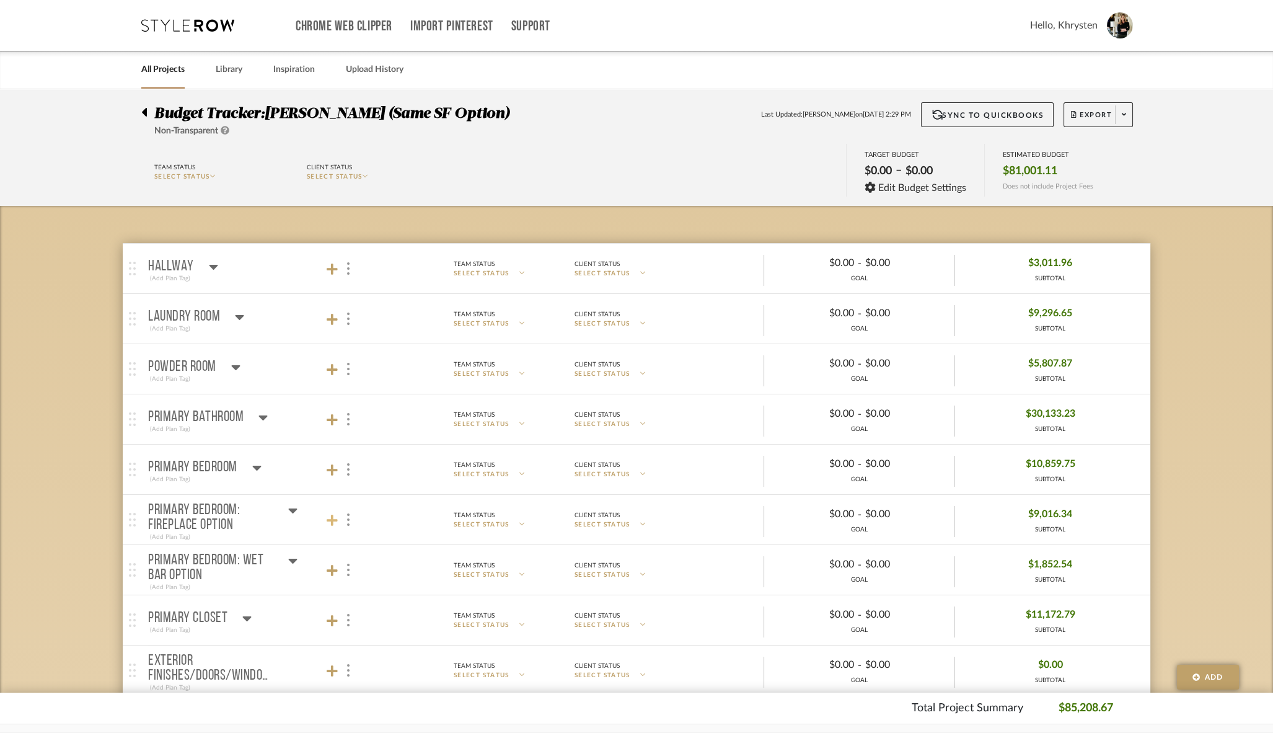
click at [330, 516] on icon at bounding box center [332, 519] width 11 height 11
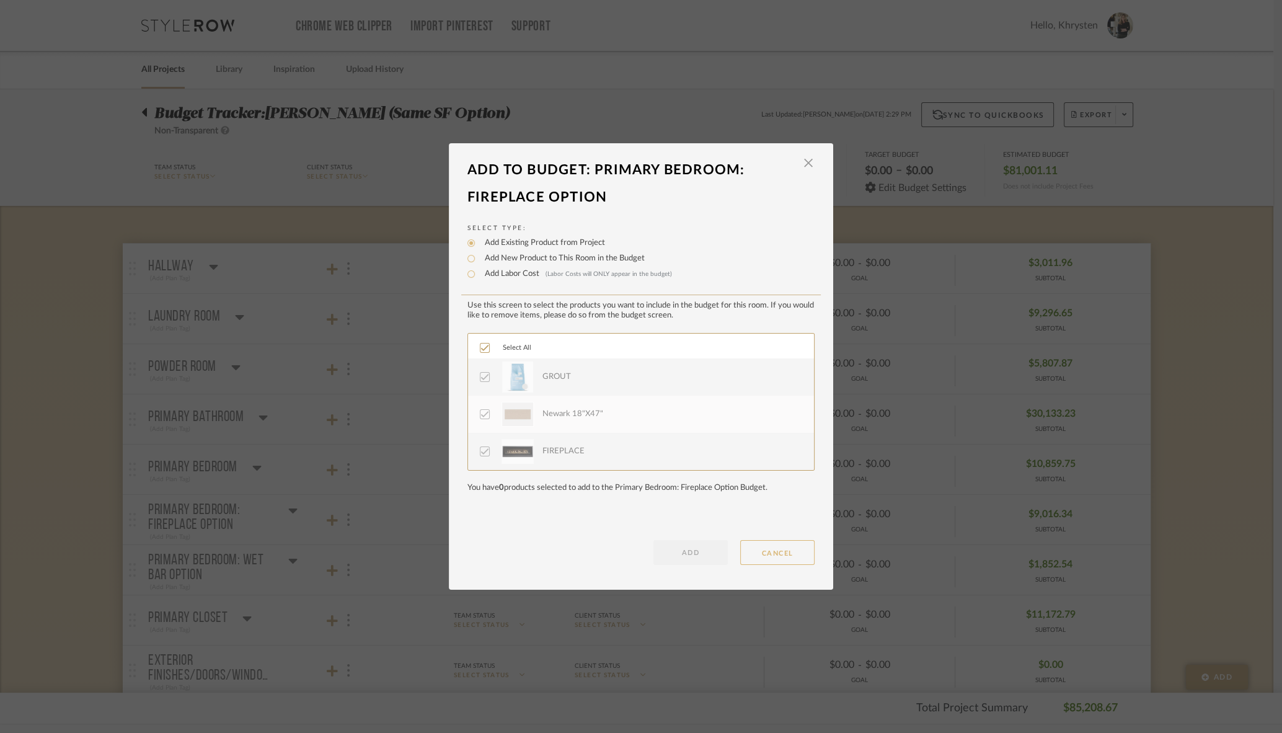
click at [768, 551] on button "CANCEL" at bounding box center [777, 552] width 74 height 25
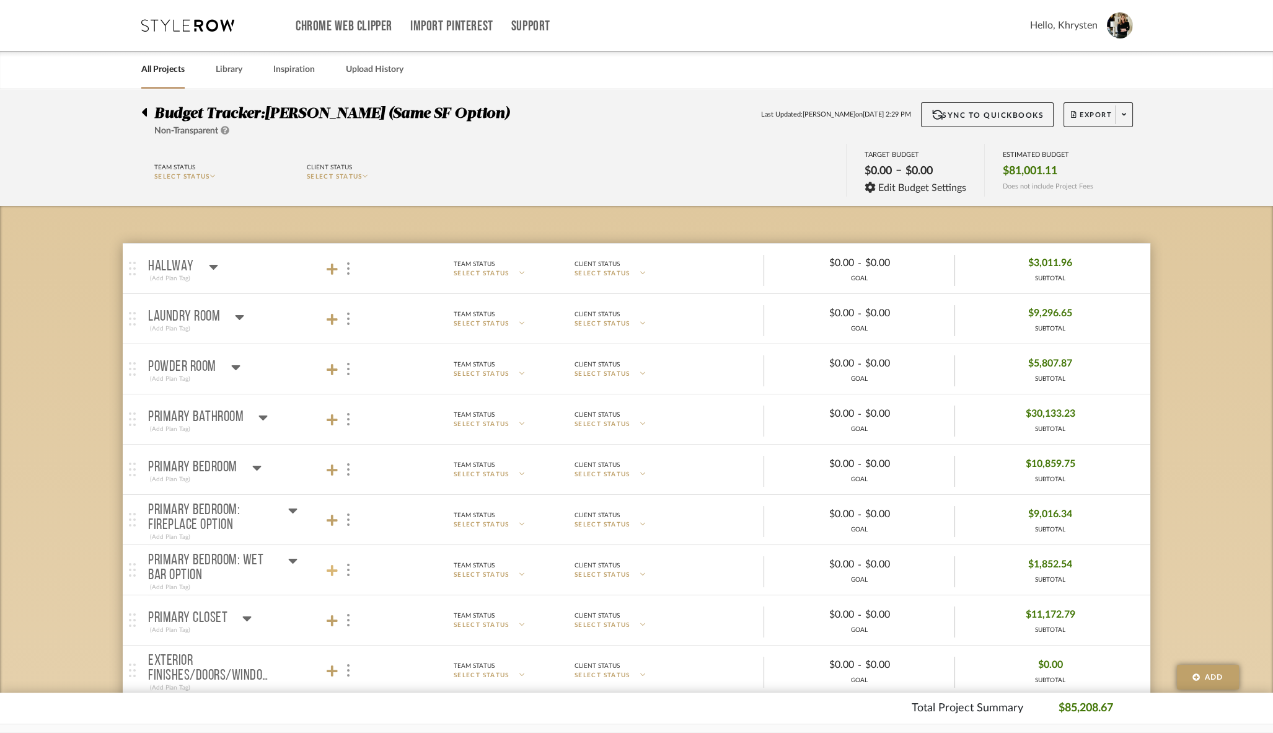
click at [333, 566] on icon at bounding box center [332, 570] width 11 height 11
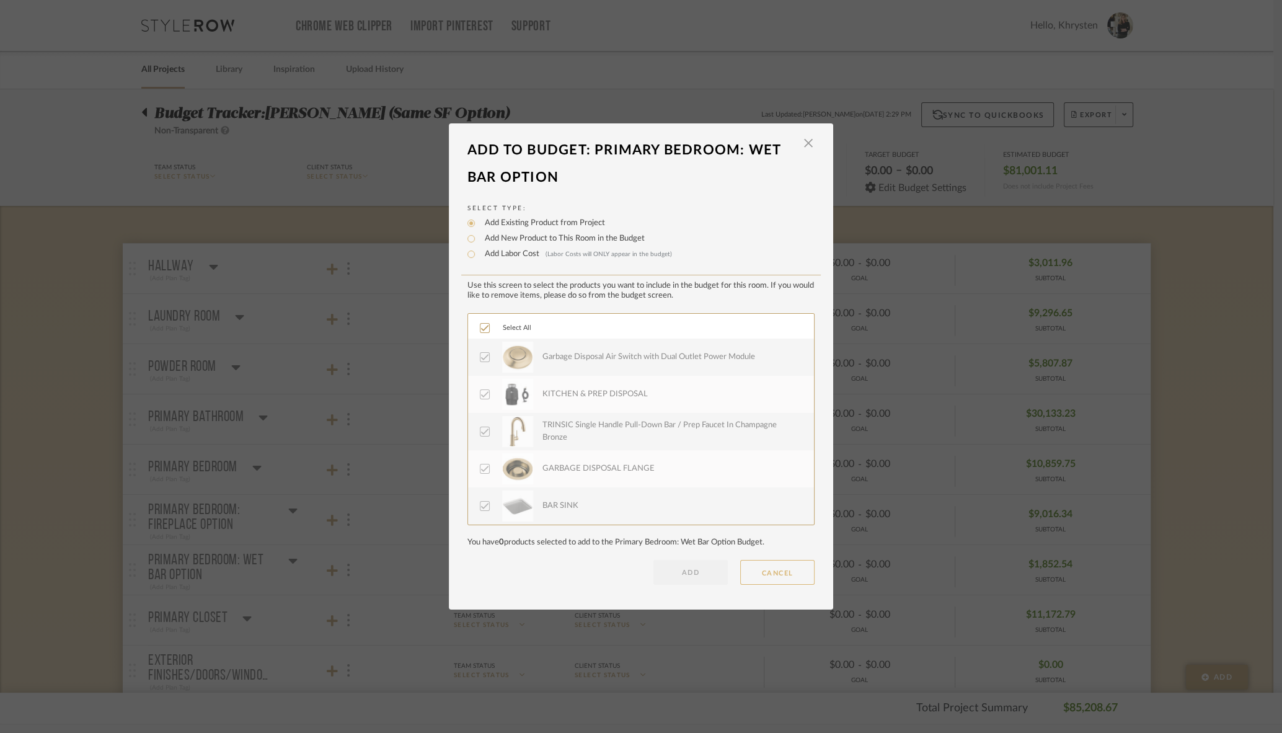
click at [773, 573] on button "CANCEL" at bounding box center [777, 572] width 74 height 25
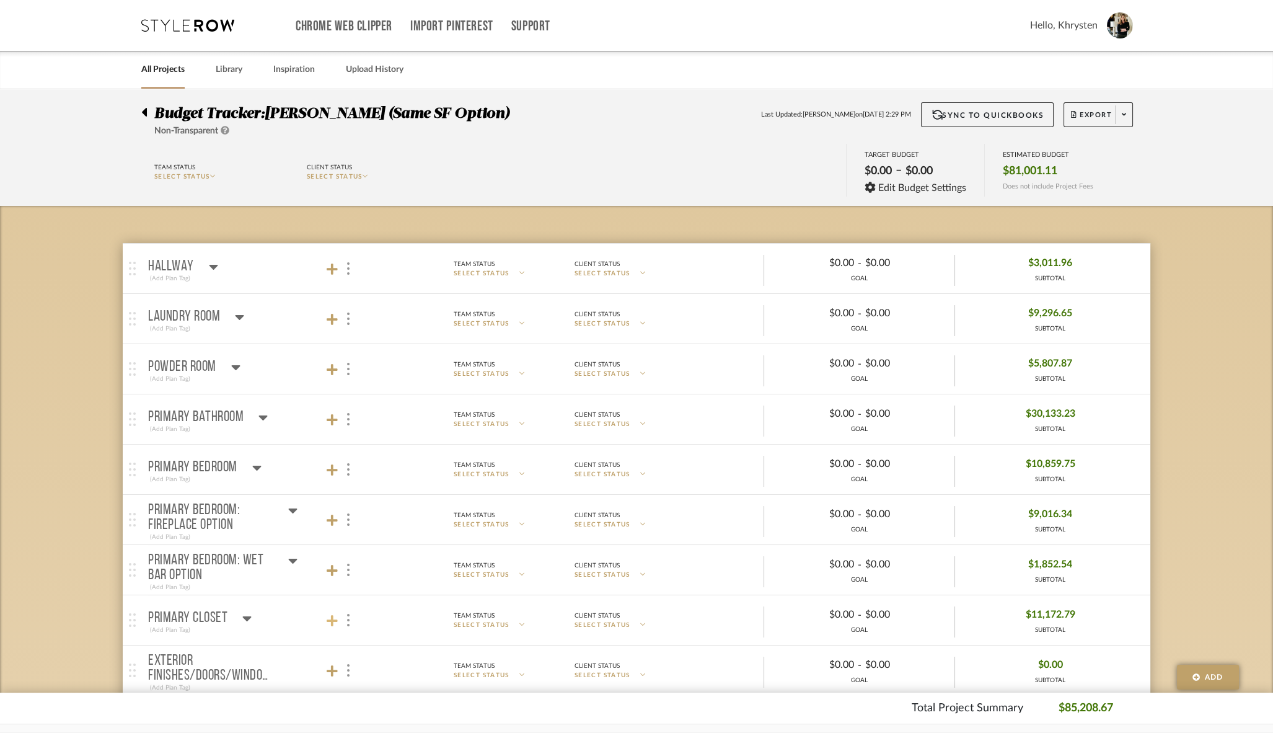
click at [332, 616] on icon at bounding box center [332, 620] width 11 height 11
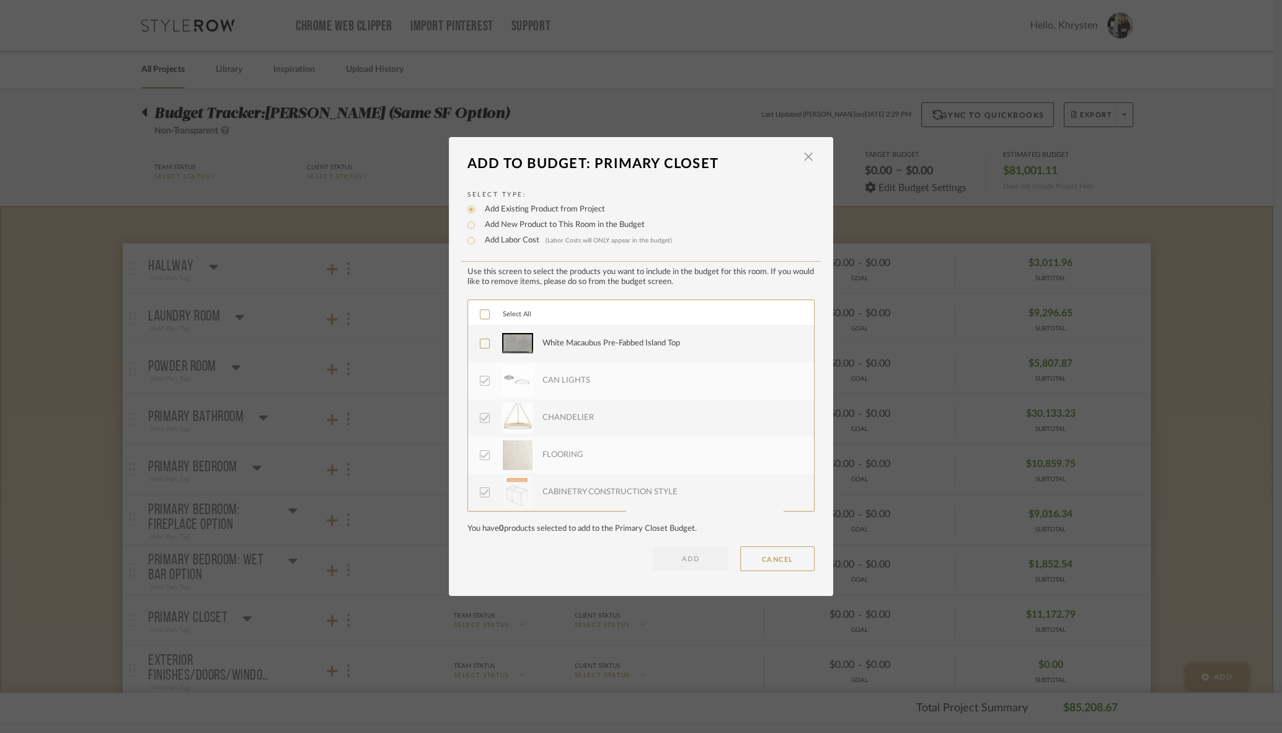
click at [481, 315] on icon at bounding box center [485, 314] width 8 height 6
click at [659, 560] on button "ADD" at bounding box center [690, 558] width 74 height 25
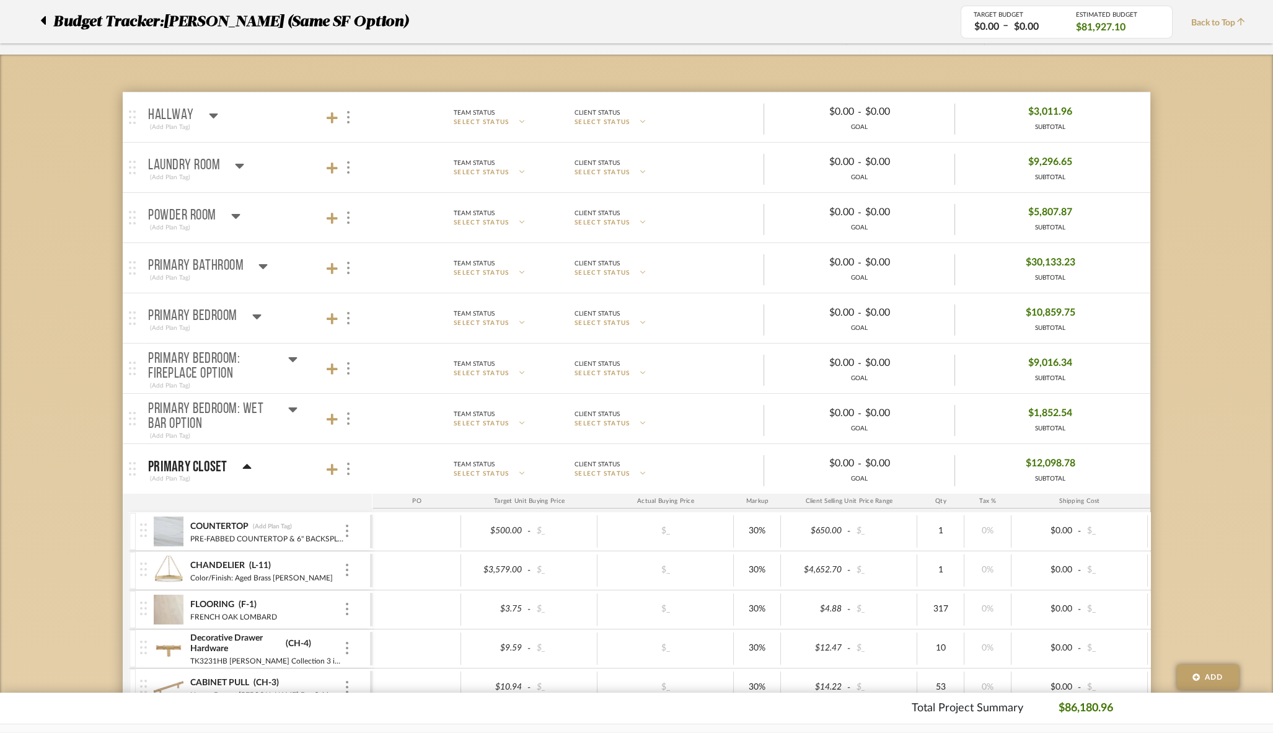
scroll to position [165, 0]
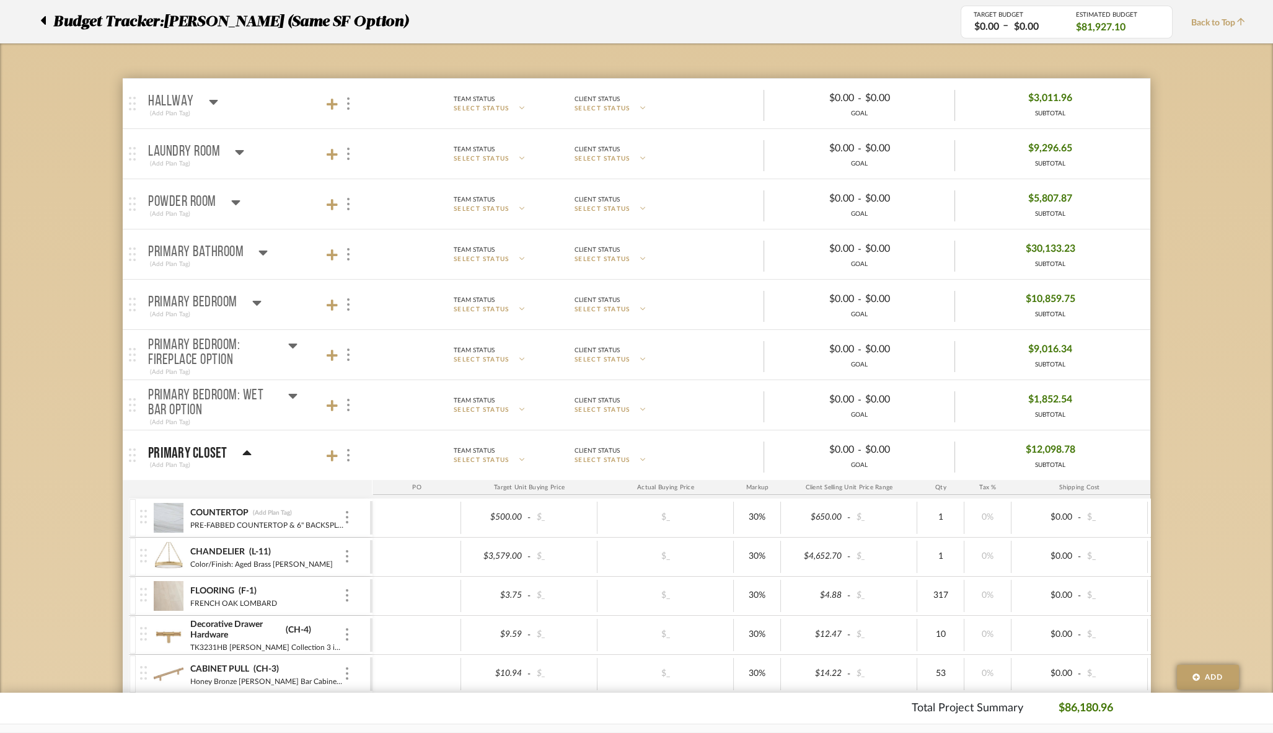
click at [249, 450] on icon at bounding box center [246, 452] width 9 height 5
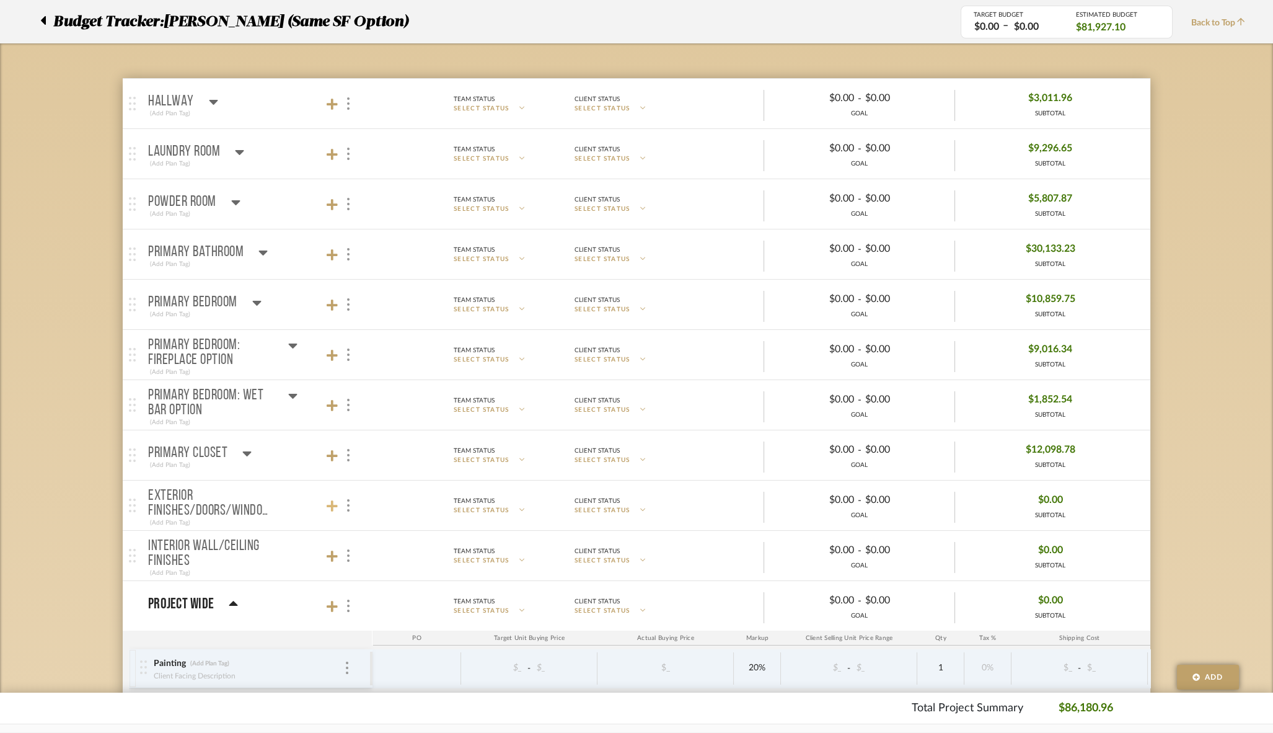
click at [332, 501] on icon at bounding box center [332, 505] width 11 height 11
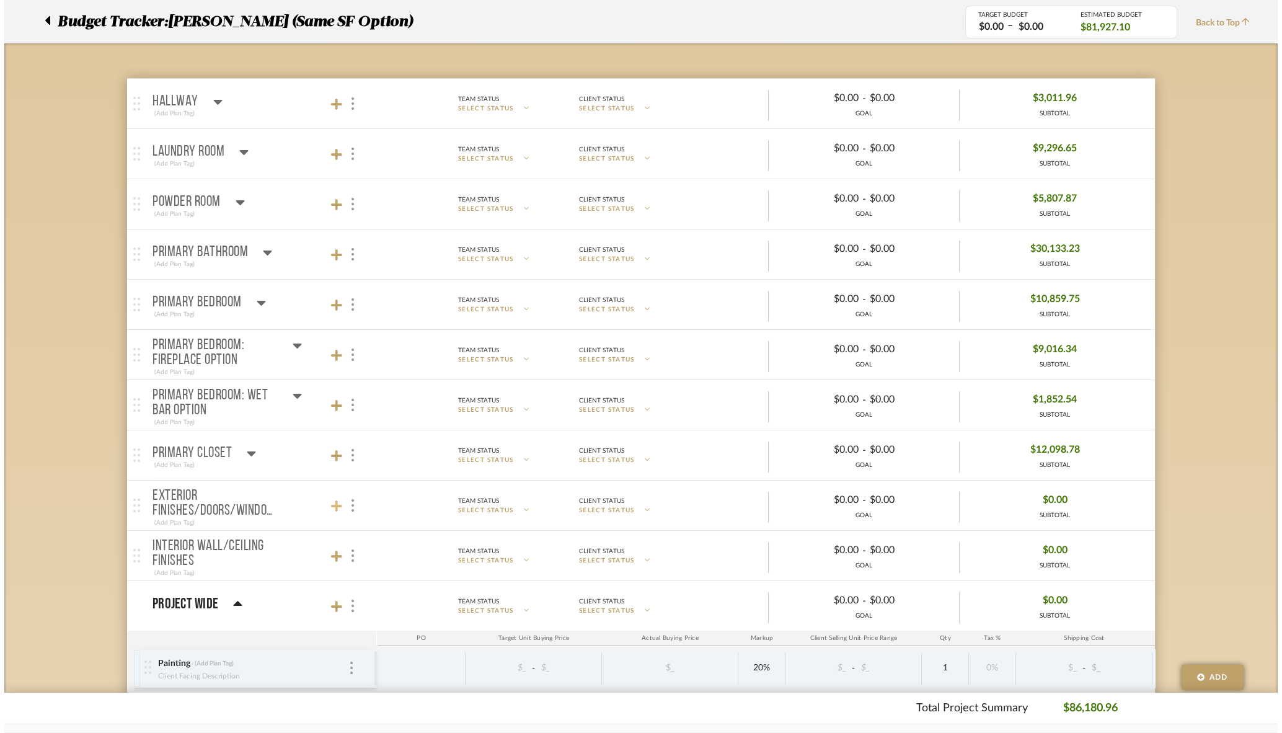
scroll to position [0, 0]
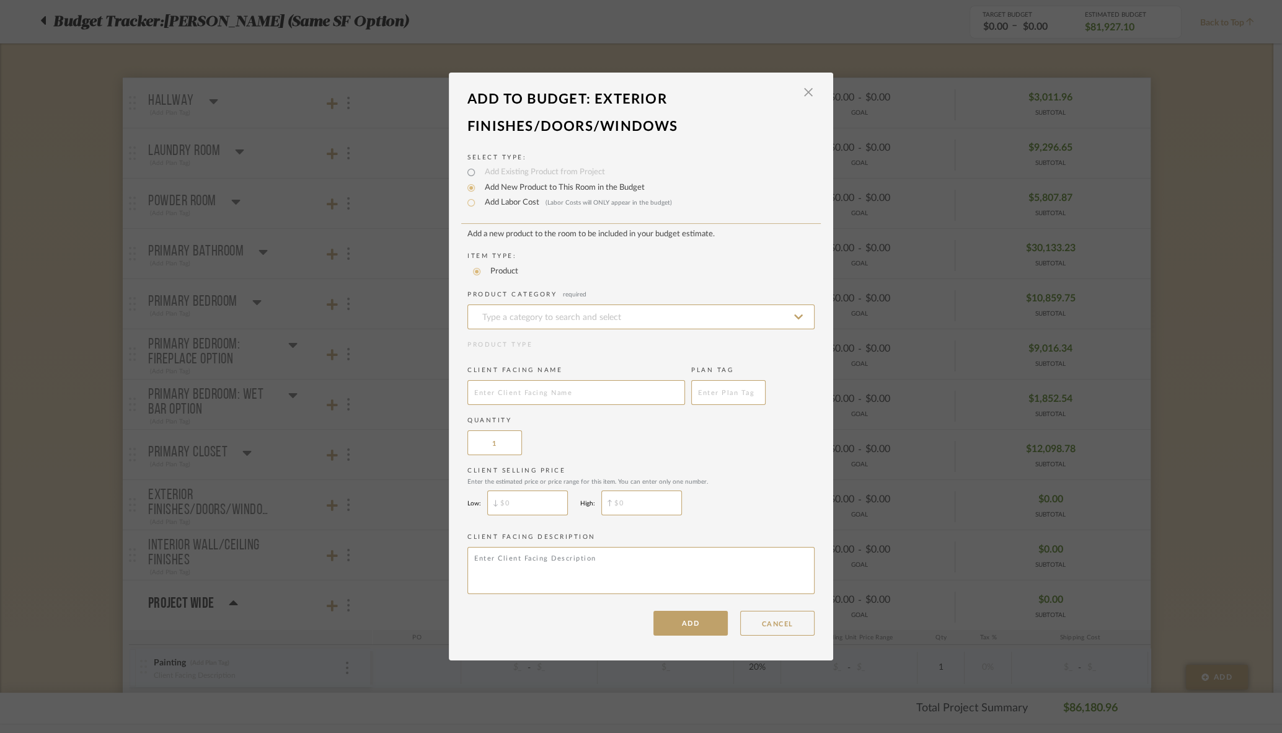
click at [1005, 500] on div "LOADING" at bounding box center [641, 366] width 1282 height 733
click at [802, 89] on span "button" at bounding box center [808, 92] width 25 height 25
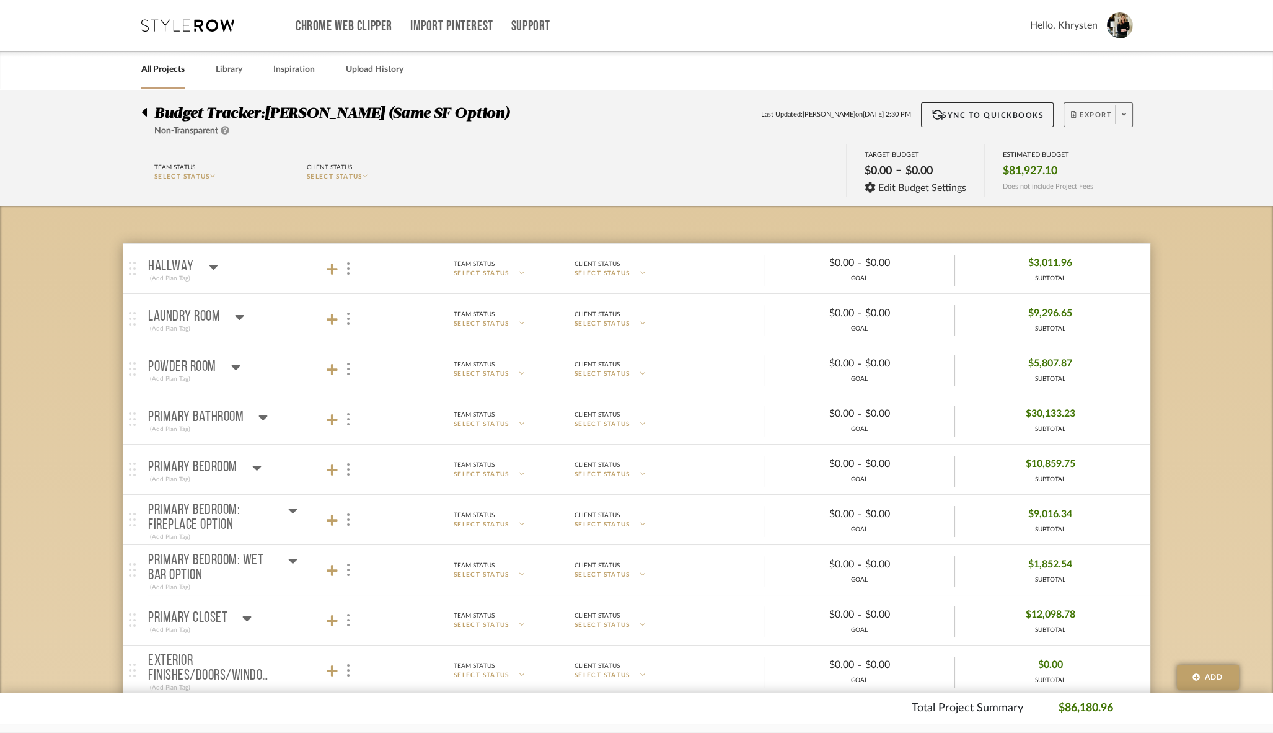
click at [1093, 113] on span "Export" at bounding box center [1091, 119] width 41 height 19
click at [1094, 147] on span "Export PDF" at bounding box center [1121, 149] width 93 height 11
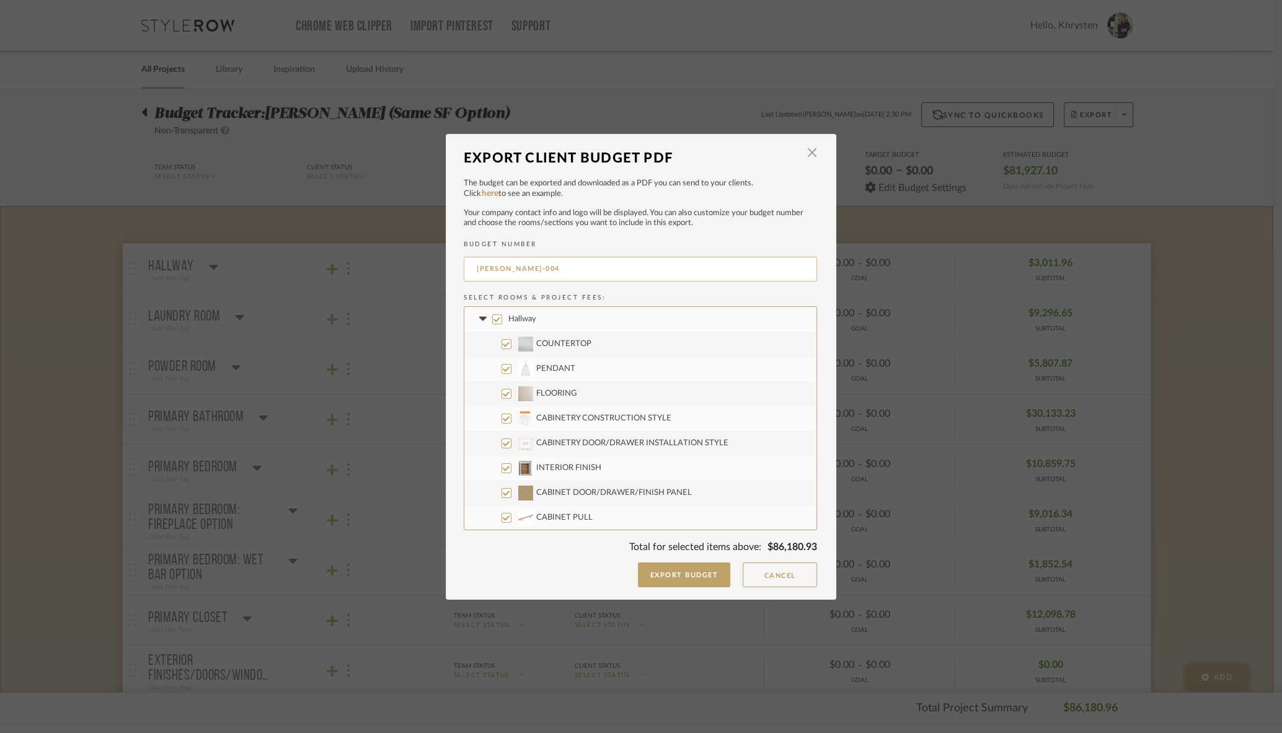
click at [544, 270] on input "[PERSON_NAME]-004" at bounding box center [640, 269] width 353 height 25
type input "20250812 [PERSON_NAME] Budget"
click at [689, 576] on button "Export Budget" at bounding box center [684, 574] width 93 height 25
